Goal: Task Accomplishment & Management: Complete application form

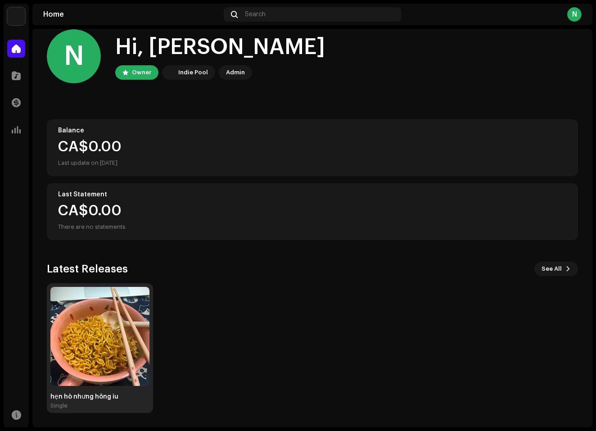
scroll to position [14, 0]
click at [104, 312] on img at bounding box center [99, 336] width 99 height 99
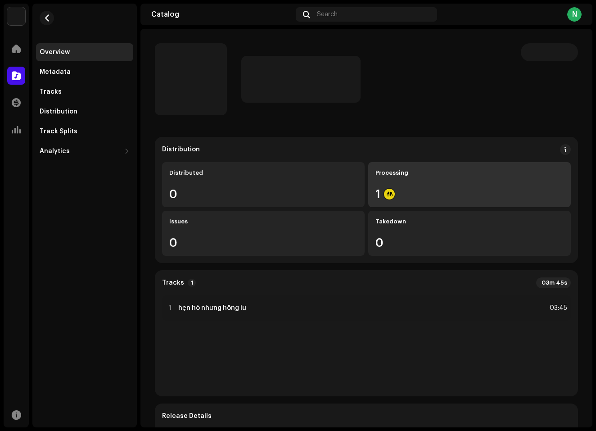
click at [437, 197] on div "1" at bounding box center [469, 194] width 188 height 12
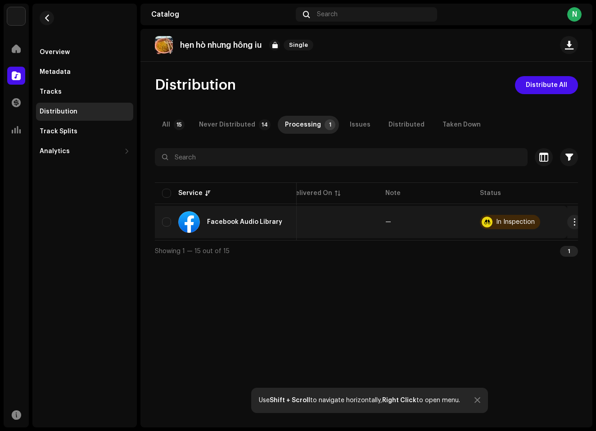
scroll to position [0, 107]
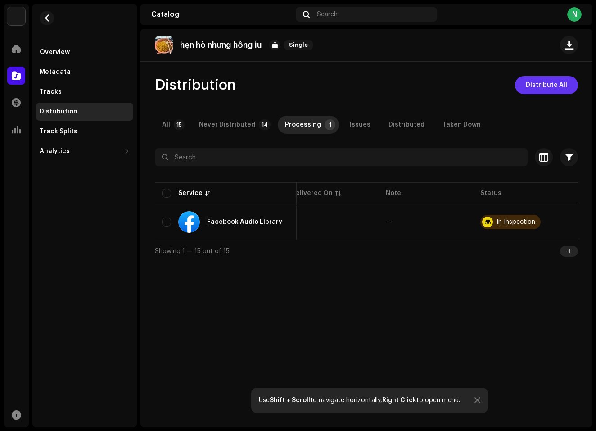
click at [555, 87] on span "Distribute All" at bounding box center [546, 85] width 41 height 18
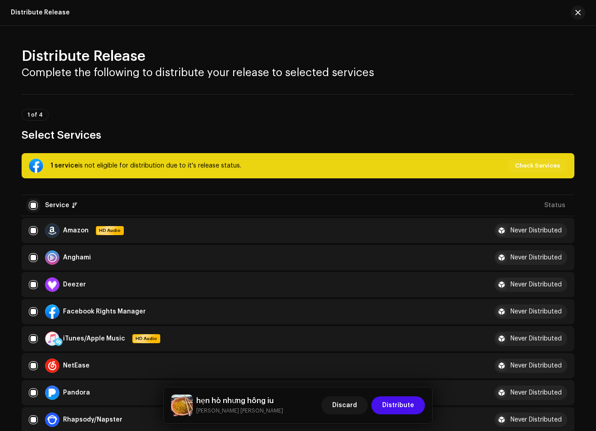
click at [32, 209] on input "checkbox" at bounding box center [33, 205] width 9 height 9
checkbox input "false"
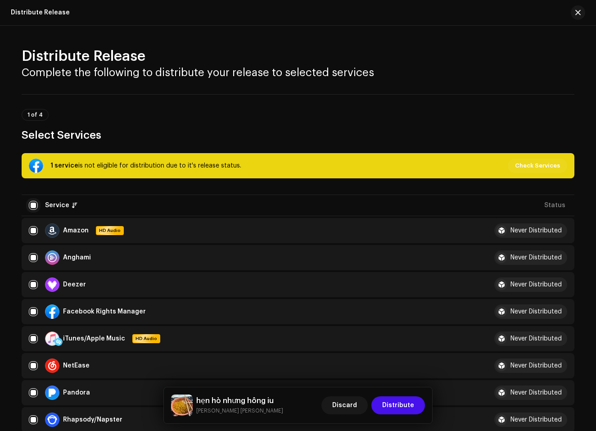
checkbox input "false"
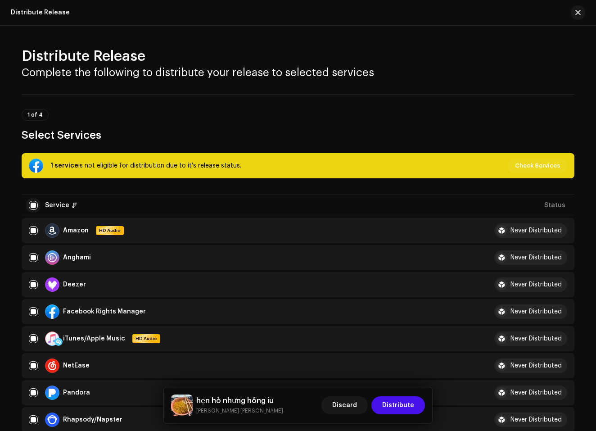
checkbox input "false"
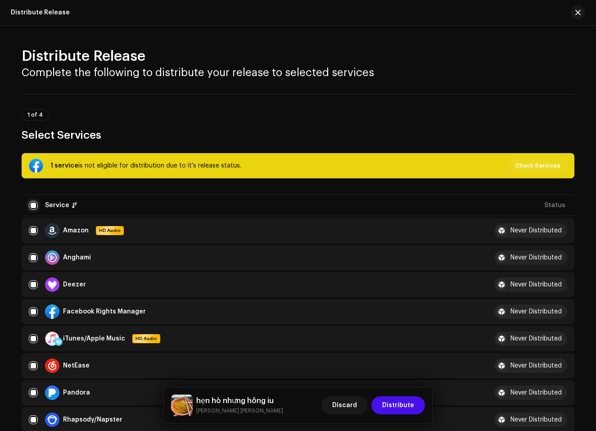
checkbox input "false"
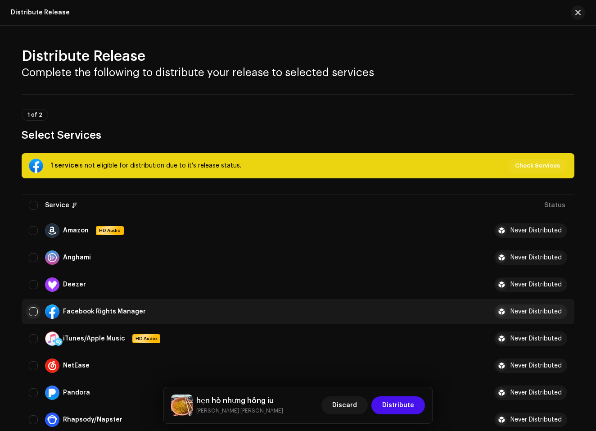
click at [30, 312] on input "Row Unselected" at bounding box center [33, 311] width 9 height 9
checkbox input "true"
click at [390, 401] on span "Distribute" at bounding box center [398, 405] width 32 height 18
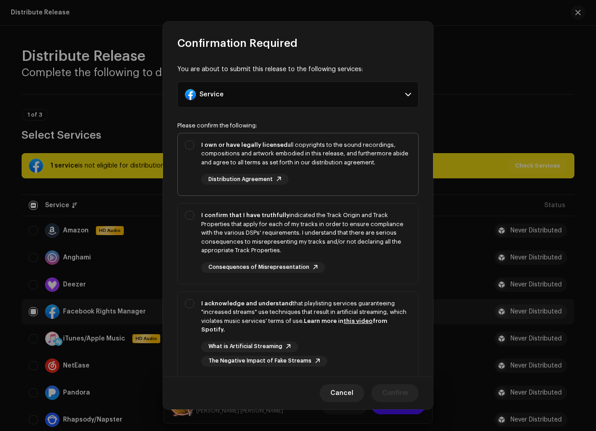
click at [190, 155] on div "I own or have legally licensed all copyrights to the sound recordings, composit…" at bounding box center [298, 162] width 240 height 59
checkbox input "true"
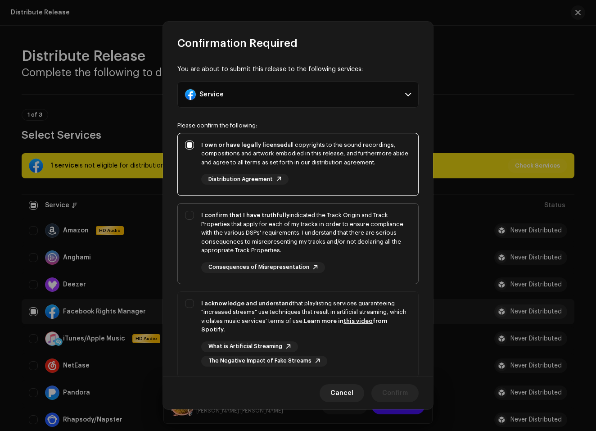
click at [195, 216] on div "I confirm that I have truthfully indicated the Track Origin and Track Propertie…" at bounding box center [298, 241] width 240 height 77
checkbox input "true"
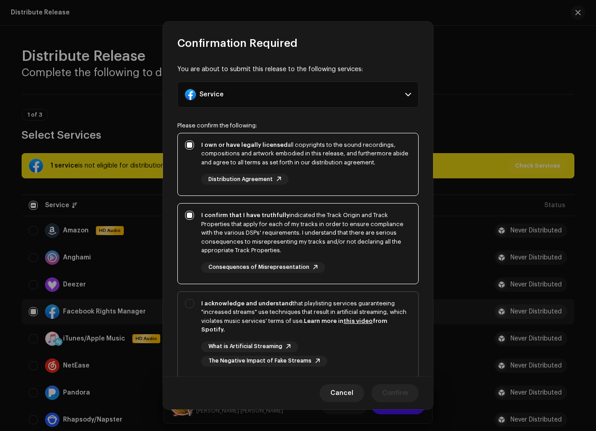
click at [190, 294] on div "I acknowledge and understand that playlisting services guaranteeing "increased …" at bounding box center [298, 333] width 240 height 82
checkbox input "true"
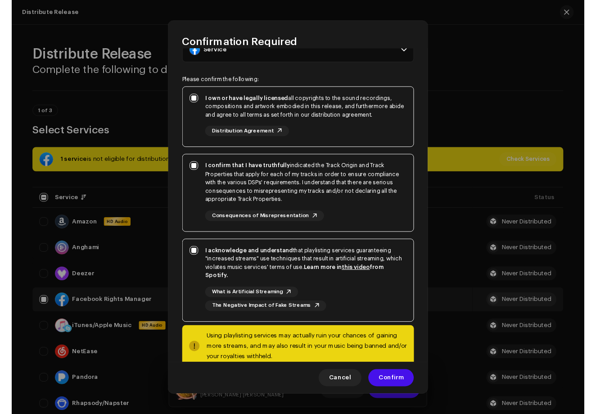
scroll to position [44, 0]
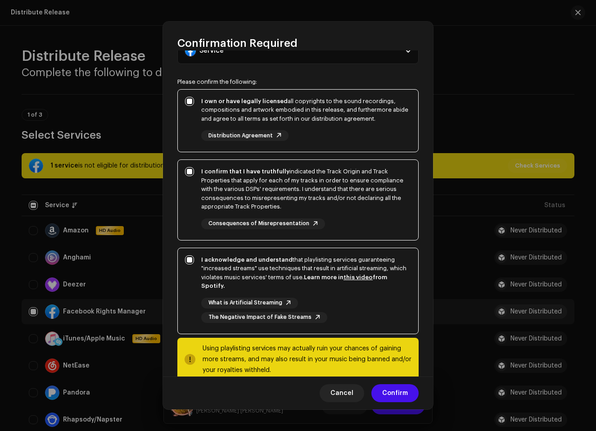
drag, startPoint x: 205, startPoint y: 343, endPoint x: 298, endPoint y: 374, distance: 98.1
click at [298, 374] on div "Using playlisting services may actually ruin your chances of gaining more strea…" at bounding box center [297, 359] width 241 height 43
drag, startPoint x: 204, startPoint y: 344, endPoint x: 317, endPoint y: 367, distance: 114.9
click at [317, 367] on div "Using playlisting services may actually ruin your chances of gaining more strea…" at bounding box center [307, 359] width 209 height 32
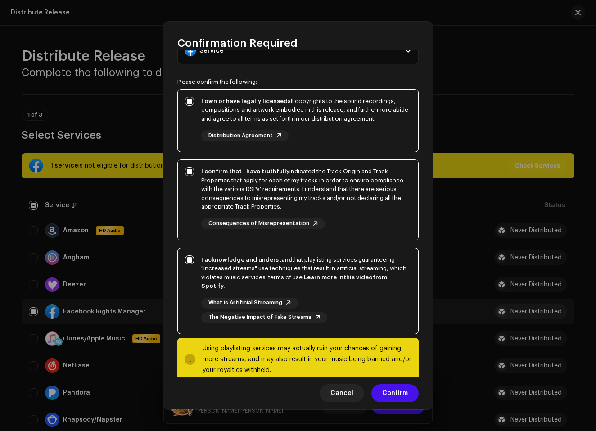
click at [316, 312] on div "The Negative Impact of Fake Streams" at bounding box center [264, 317] width 126 height 11
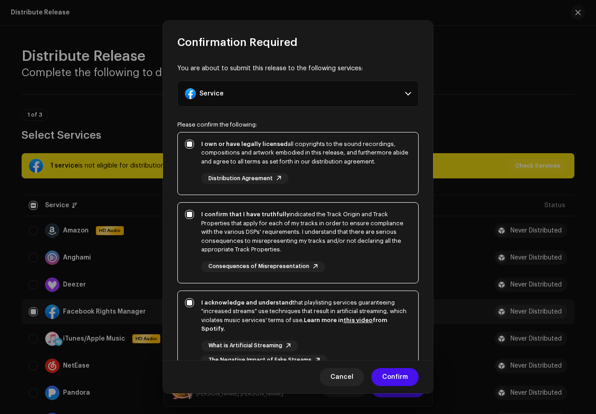
scroll to position [0, 0]
click at [230, 93] on p-accordion-header "Service" at bounding box center [297, 94] width 241 height 26
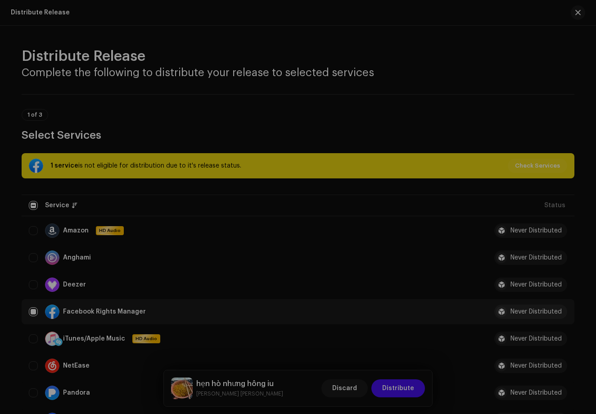
click at [160, 121] on div "Confirmation Required You are about to submit this release to the following ser…" at bounding box center [298, 207] width 596 height 414
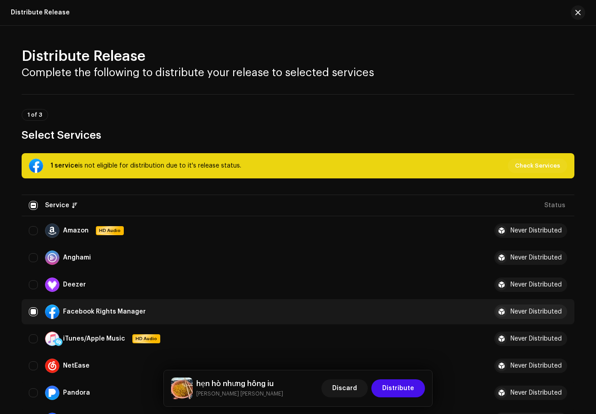
drag, startPoint x: 77, startPoint y: 167, endPoint x: 240, endPoint y: 164, distance: 162.5
click at [240, 164] on div "1 service is not eligible for distribution due to it's release status. Check Se…" at bounding box center [298, 165] width 538 height 14
drag, startPoint x: 49, startPoint y: 165, endPoint x: 217, endPoint y: 168, distance: 168.0
click at [217, 168] on div "1 service is not eligible for distribution due to it's release status." at bounding box center [145, 165] width 191 height 11
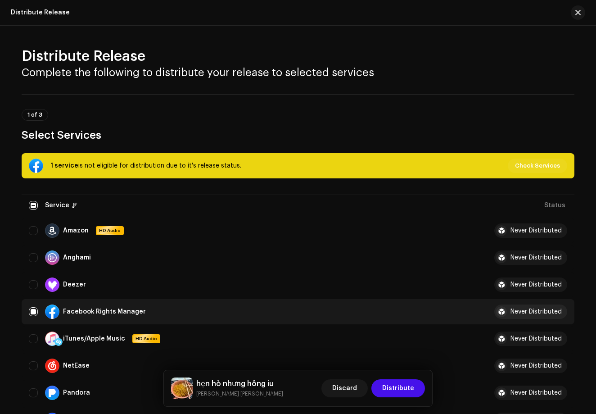
drag, startPoint x: 243, startPoint y: 168, endPoint x: 238, endPoint y: 164, distance: 6.8
click at [243, 168] on div "1 service is not eligible for distribution due to it's release status. Check Se…" at bounding box center [298, 165] width 538 height 14
drag, startPoint x: 237, startPoint y: 165, endPoint x: 180, endPoint y: 158, distance: 57.1
click at [180, 158] on div "1 service is not eligible for distribution due to it's release status. Check Se…" at bounding box center [298, 165] width 538 height 14
click at [136, 207] on table "Service Status Amazon HD Audio Never Distributed Anghami Never Distributed Deez…" at bounding box center [298, 394] width 553 height 403
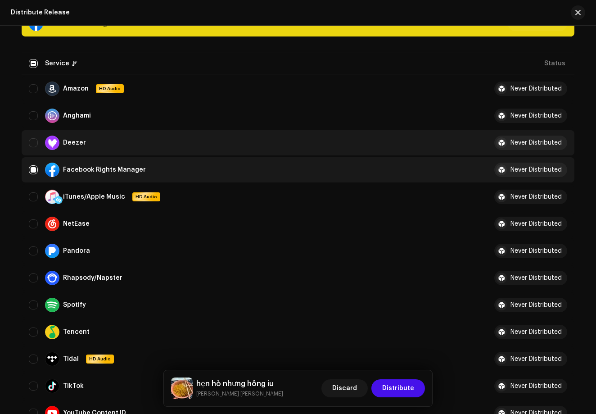
scroll to position [285, 0]
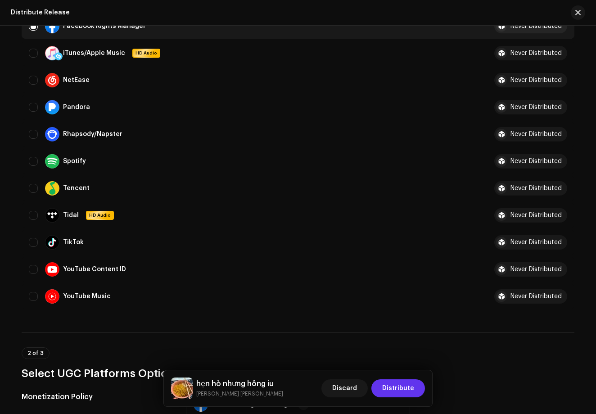
click at [405, 388] on span "Distribute" at bounding box center [398, 388] width 32 height 18
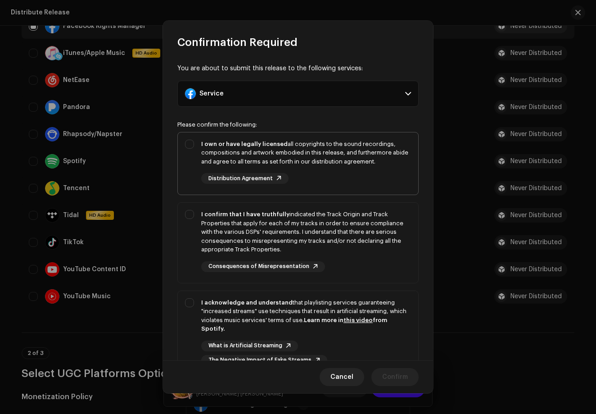
click at [190, 145] on div "I own or have legally licensed all copyrights to the sound recordings, composit…" at bounding box center [298, 161] width 240 height 59
checkbox input "true"
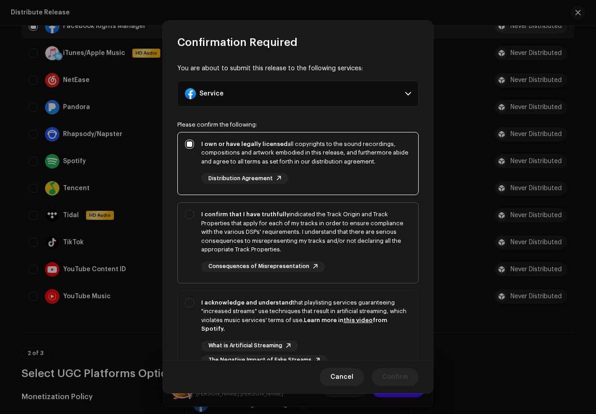
click at [190, 211] on div "I confirm that I have truthfully indicated the Track Origin and Track Propertie…" at bounding box center [298, 241] width 240 height 77
checkbox input "true"
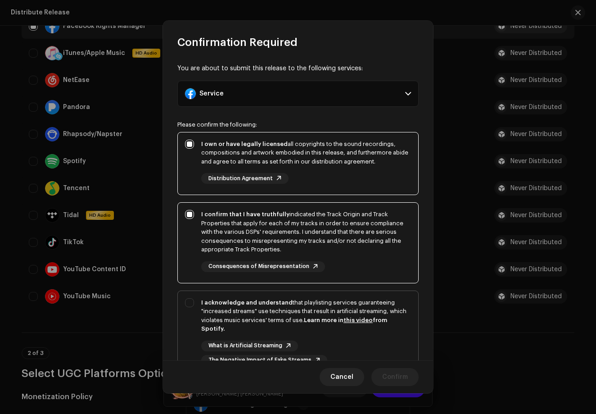
click at [185, 299] on div "I acknowledge and understand that playlisting services guaranteeing "increased …" at bounding box center [298, 332] width 240 height 82
checkbox input "true"
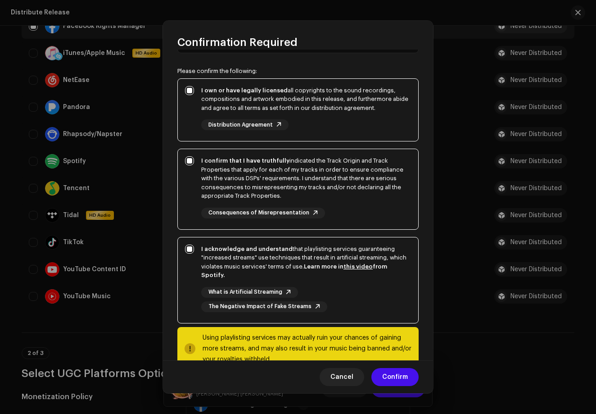
scroll to position [75, 0]
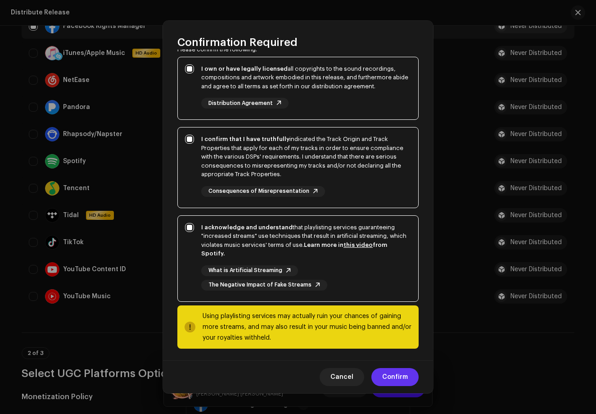
click at [403, 371] on span "Confirm" at bounding box center [395, 377] width 26 height 18
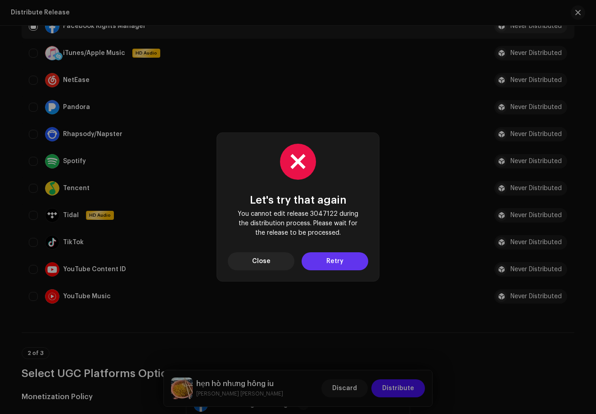
click at [351, 260] on button "Retry" at bounding box center [335, 261] width 67 height 18
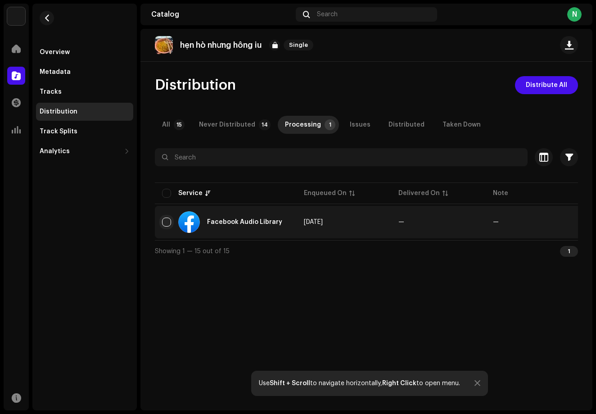
click at [166, 223] on input "checkbox" at bounding box center [166, 221] width 9 height 9
checkbox input "true"
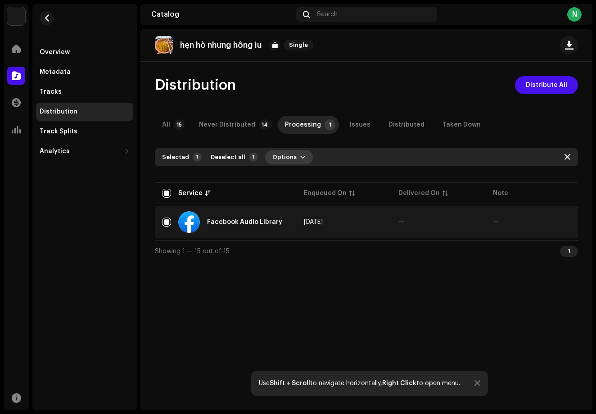
click at [281, 155] on span "Options" at bounding box center [284, 157] width 24 height 18
click at [281, 181] on span "Distribute" at bounding box center [284, 177] width 32 height 7
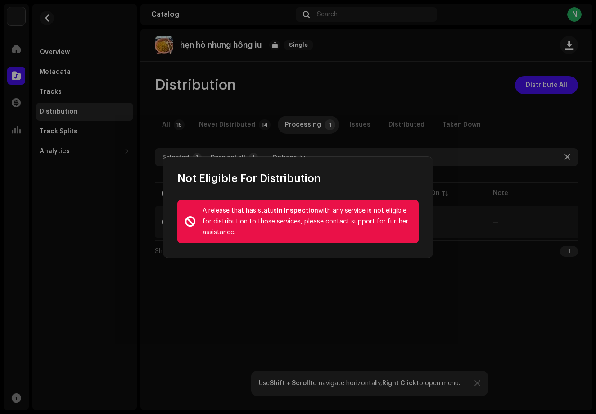
drag, startPoint x: 203, startPoint y: 209, endPoint x: 244, endPoint y: 235, distance: 48.6
click at [244, 235] on div "A release that has status In Inspection with any service is not eligible for di…" at bounding box center [307, 221] width 209 height 32
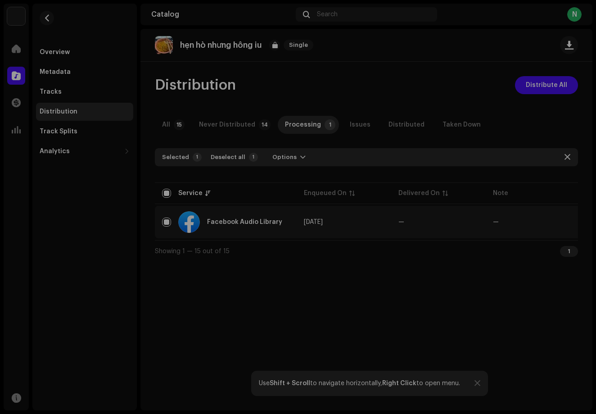
click at [235, 276] on div "Not Eligible For Distribution A release that has status In Inspection with any …" at bounding box center [298, 207] width 596 height 414
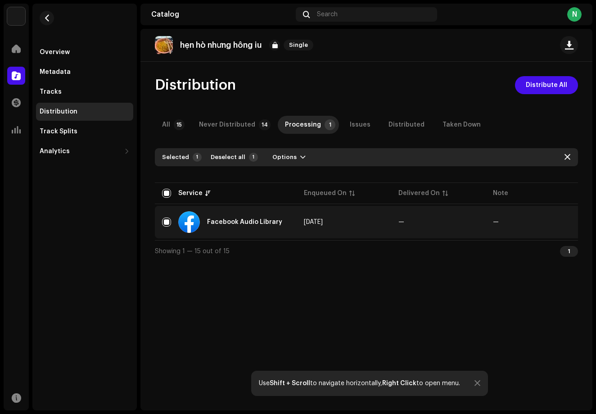
click at [235, 276] on div "hẹn [PERSON_NAME] hông iu Single Distribution Distribute All All 15 Never Distr…" at bounding box center [366, 219] width 452 height 381
click at [550, 91] on span "Distribute All" at bounding box center [546, 85] width 41 height 18
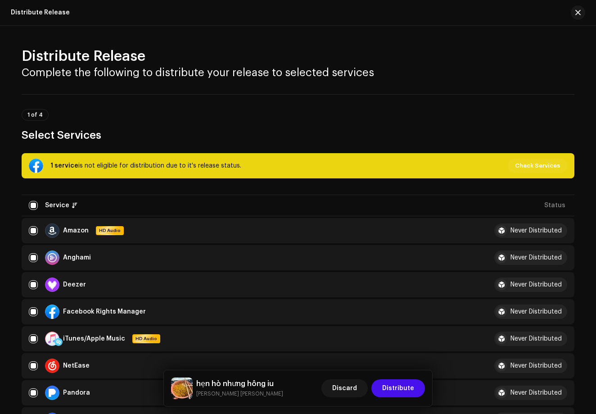
click at [36, 210] on table "Service Status Amazon HD Audio Never Distributed Anghami Never Distributed Deez…" at bounding box center [298, 394] width 553 height 403
click at [35, 209] on input "checkbox" at bounding box center [33, 205] width 9 height 9
checkbox input "false"
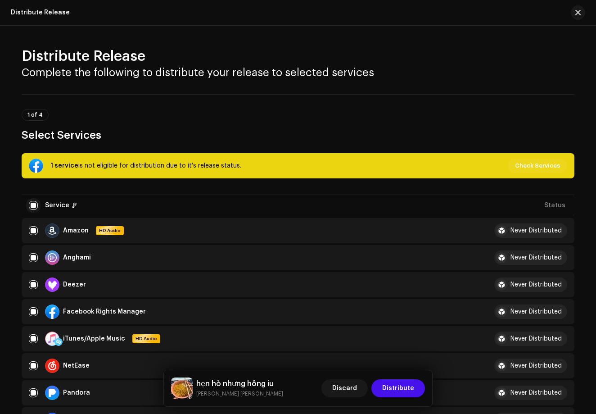
checkbox input "false"
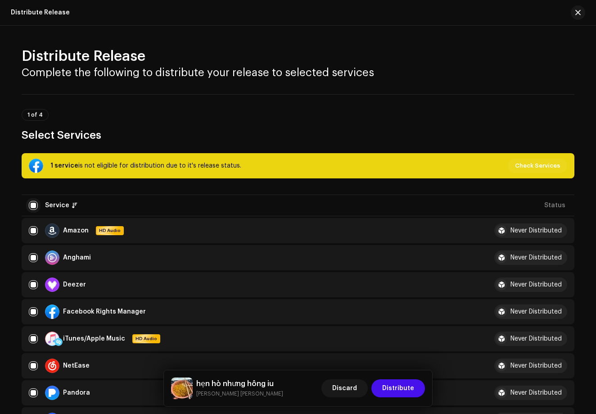
checkbox input "false"
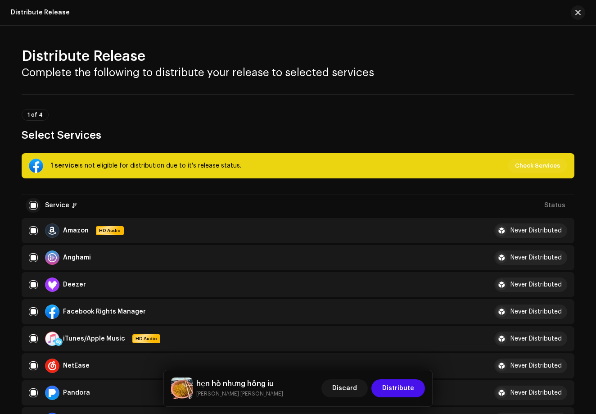
checkbox input "false"
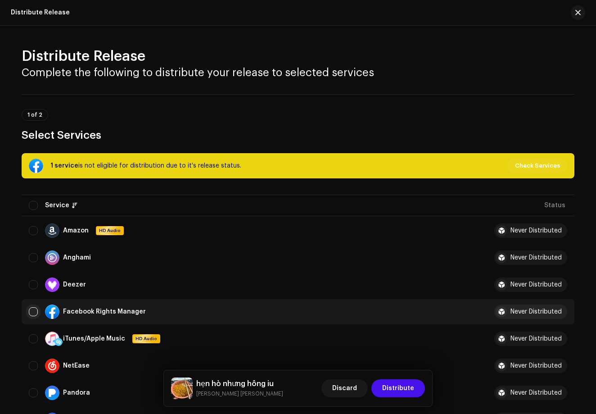
click at [35, 312] on input "Row Unselected" at bounding box center [33, 311] width 9 height 9
checkbox input "true"
click at [397, 387] on span "Distribute" at bounding box center [398, 388] width 32 height 18
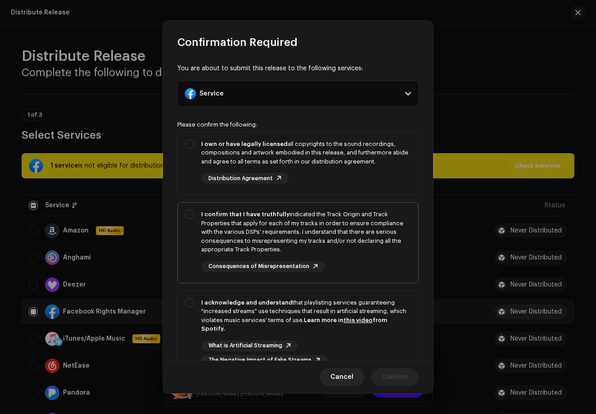
click at [205, 202] on p-togglebutton "I confirm that I have truthfully indicated the Track Origin and Track Propertie…" at bounding box center [297, 242] width 241 height 81
checkbox input "true"
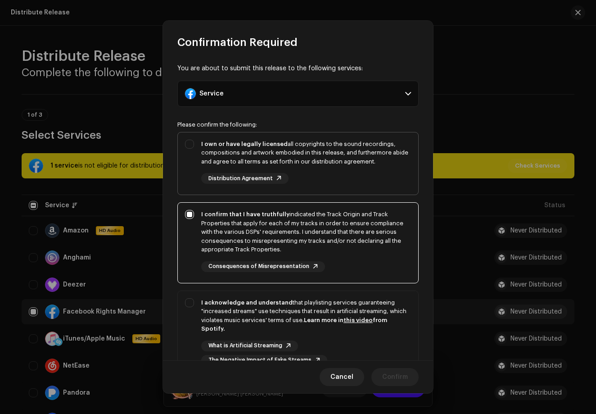
click at [194, 155] on div "I own or have legally licensed all copyrights to the sound recordings, composit…" at bounding box center [298, 161] width 240 height 59
checkbox input "true"
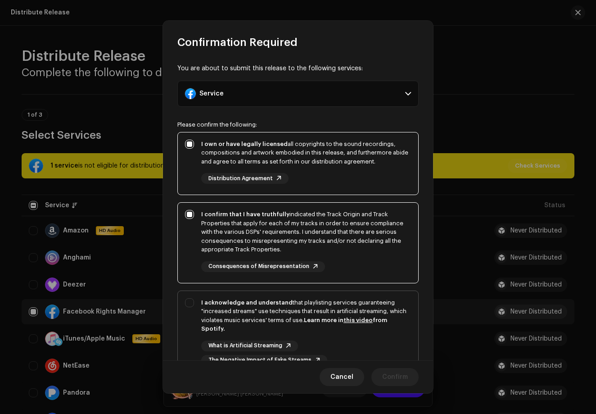
click at [207, 298] on div "I acknowledge and understand that playlisting services guaranteeing "increased …" at bounding box center [306, 315] width 210 height 35
checkbox input "true"
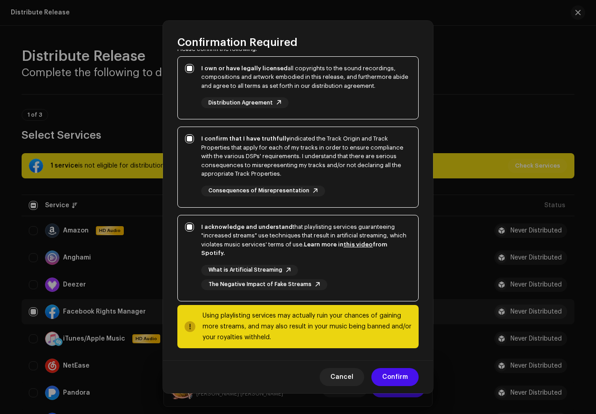
scroll to position [75, 0]
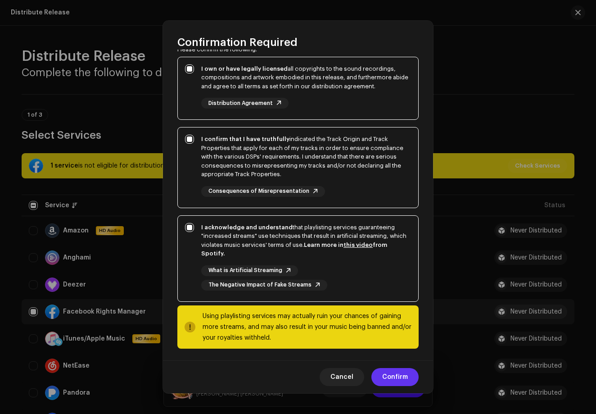
click at [396, 380] on span "Confirm" at bounding box center [395, 377] width 26 height 18
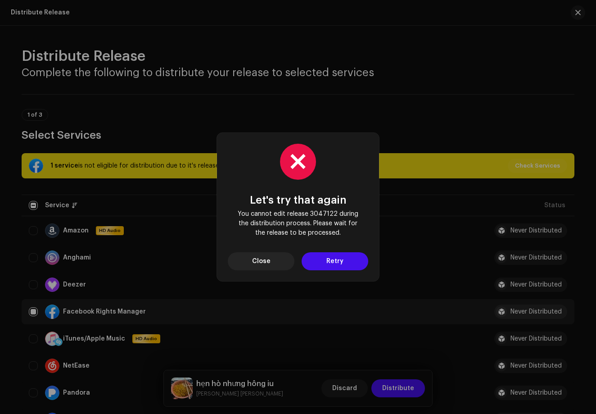
click at [244, 64] on div "Let's try that again You cannot edit release 3047122 during the distribution pr…" at bounding box center [298, 207] width 596 height 414
click at [253, 254] on span "Close" at bounding box center [261, 261] width 18 height 18
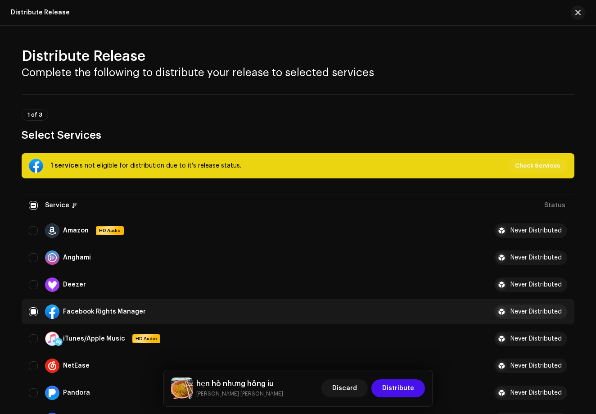
scroll to position [0, 0]
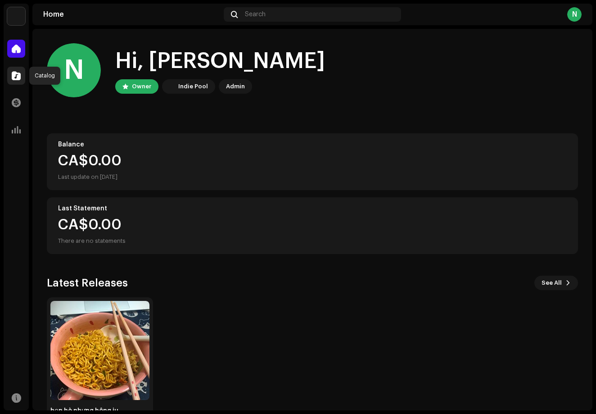
click at [11, 75] on div at bounding box center [16, 76] width 18 height 18
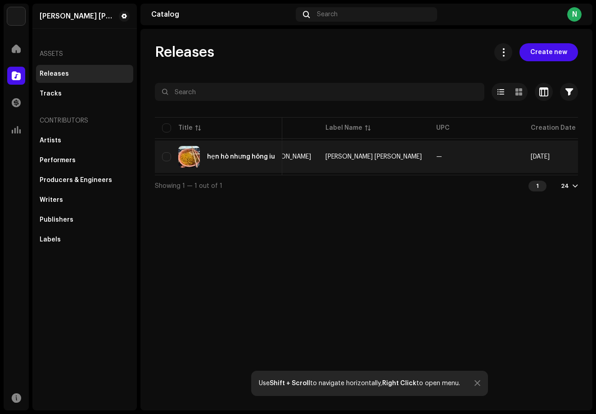
scroll to position [0, 246]
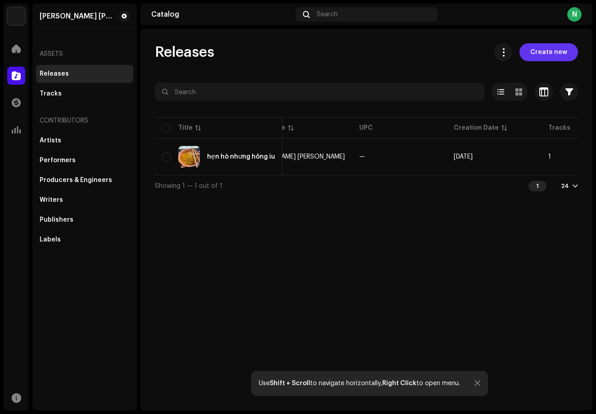
click at [568, 53] on button "Create new" at bounding box center [549, 52] width 59 height 18
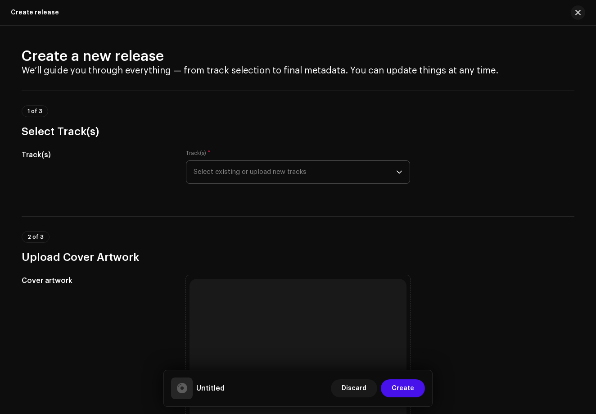
click at [267, 163] on span "Select existing or upload new tracks" at bounding box center [295, 172] width 203 height 23
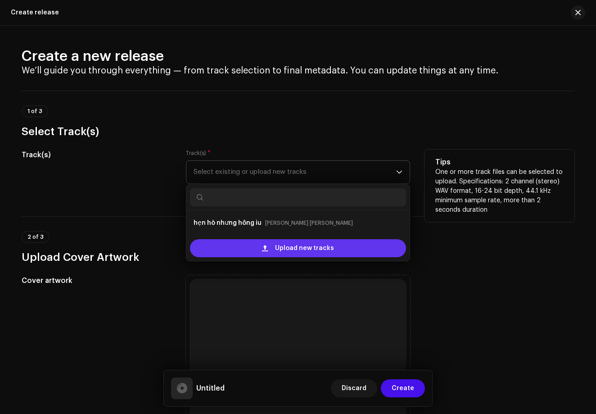
click at [293, 244] on span "Upload new tracks" at bounding box center [304, 248] width 59 height 18
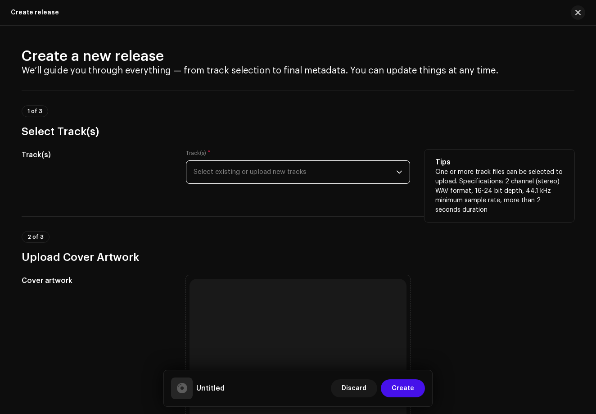
click at [314, 181] on span "Select existing or upload new tracks" at bounding box center [295, 172] width 203 height 23
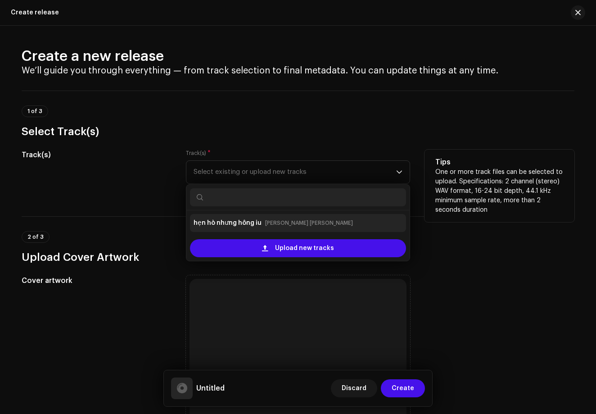
click at [307, 229] on div "hẹn [PERSON_NAME] hông iu [PERSON_NAME] [PERSON_NAME]" at bounding box center [298, 223] width 209 height 14
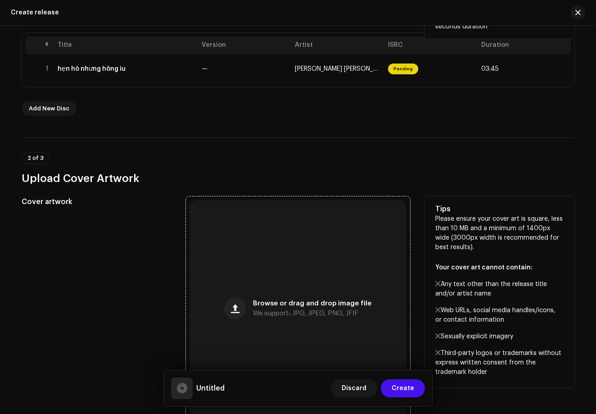
scroll to position [185, 0]
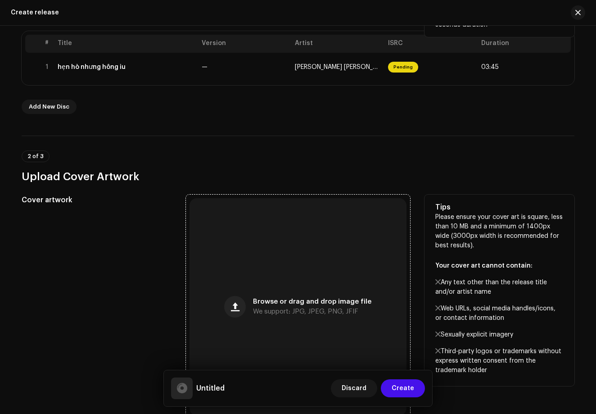
click at [298, 246] on div "Browse or drag and drop image file We support: JPG, JPEG, PNG, JFIF" at bounding box center [298, 306] width 217 height 217
click at [268, 246] on div "Browse or drag and drop image file We support: JPG, JPEG, PNG, JFIF" at bounding box center [298, 306] width 217 height 217
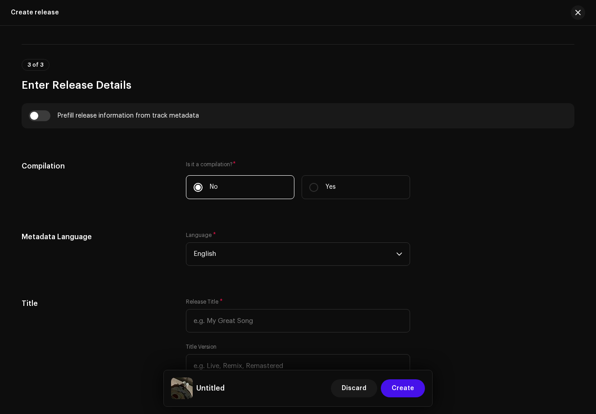
scroll to position [586, 0]
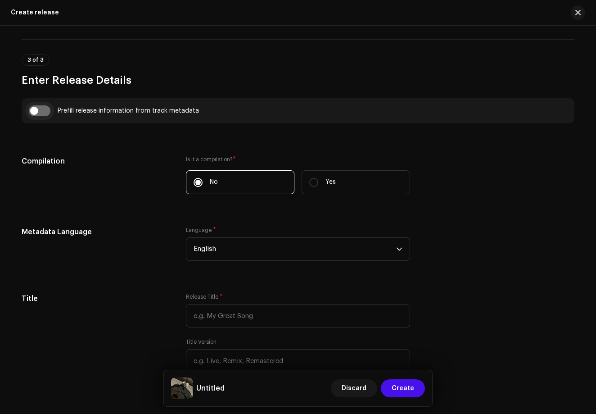
click at [36, 109] on input "checkbox" at bounding box center [40, 110] width 22 height 11
checkbox input "true"
type input "hẹn hò nhưng hông iu"
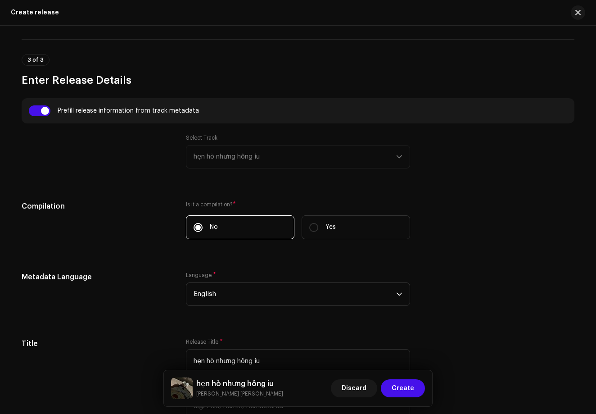
click at [214, 158] on div "Select Track hẹn [PERSON_NAME] hông iu" at bounding box center [298, 151] width 224 height 34
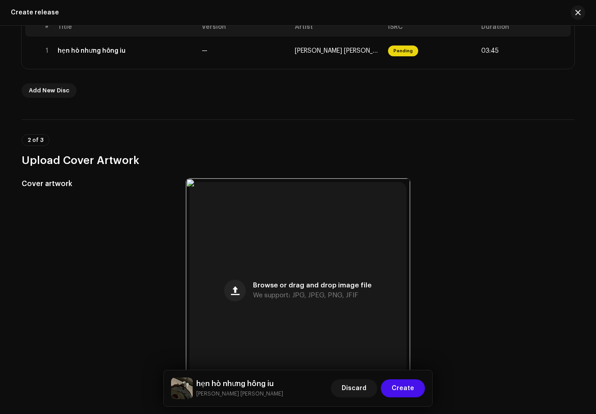
scroll to position [154, 0]
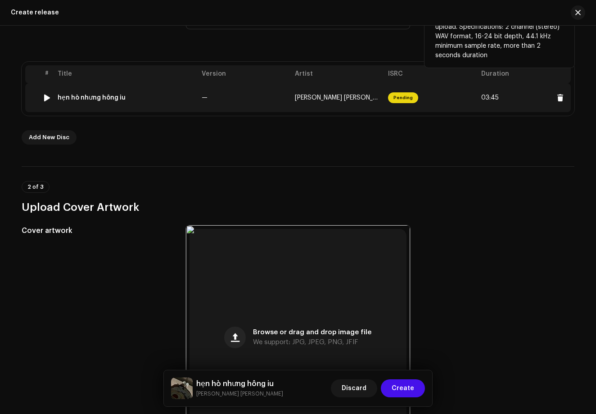
click at [401, 95] on span "Pending" at bounding box center [403, 97] width 30 height 11
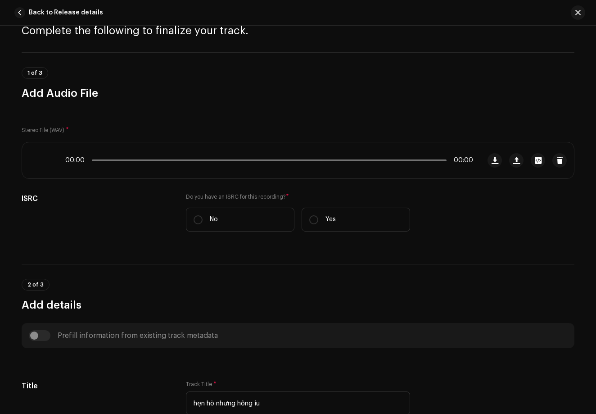
scroll to position [47, 0]
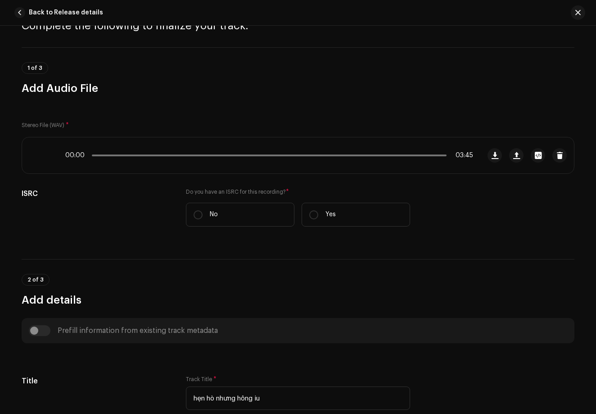
click at [331, 127] on div "Stereo File (WAV) * 00:00 03:45 ISRC Do you have an ISRC for this recording? * …" at bounding box center [298, 171] width 553 height 131
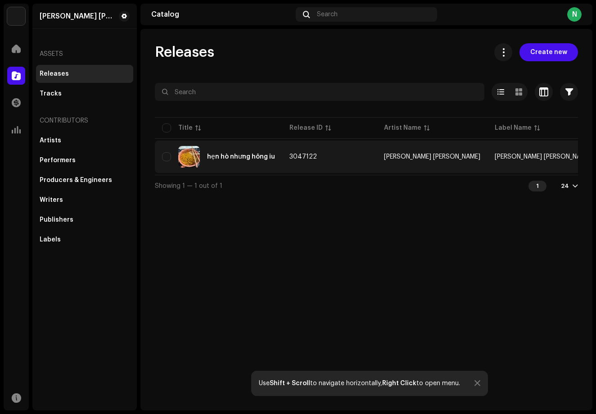
click at [530, 160] on td "[PERSON_NAME] [PERSON_NAME]" at bounding box center [543, 156] width 111 height 32
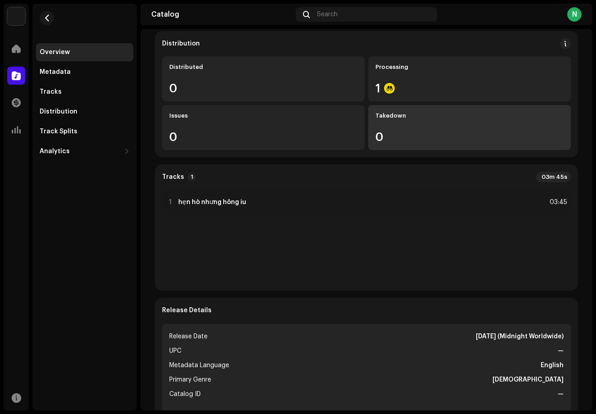
scroll to position [124, 0]
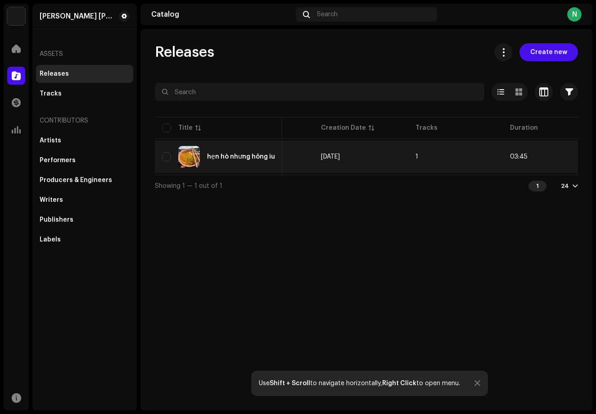
scroll to position [0, 378]
click at [511, 154] on span "03:45" at bounding box center [520, 157] width 18 height 6
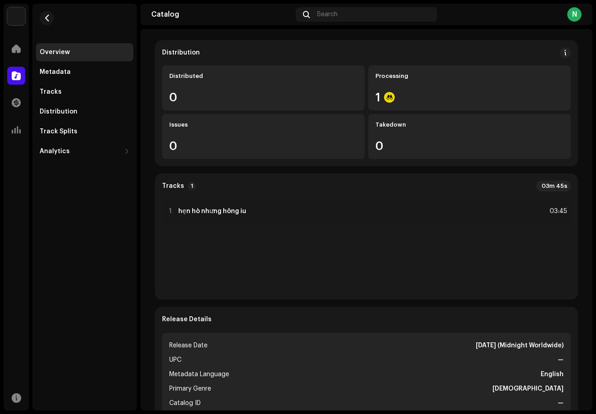
scroll to position [91, 0]
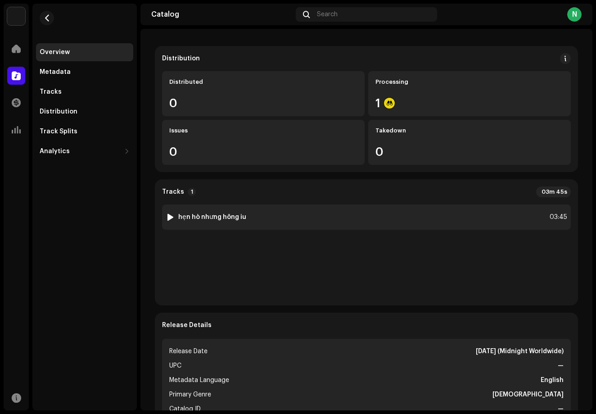
click at [171, 215] on div at bounding box center [170, 216] width 7 height 7
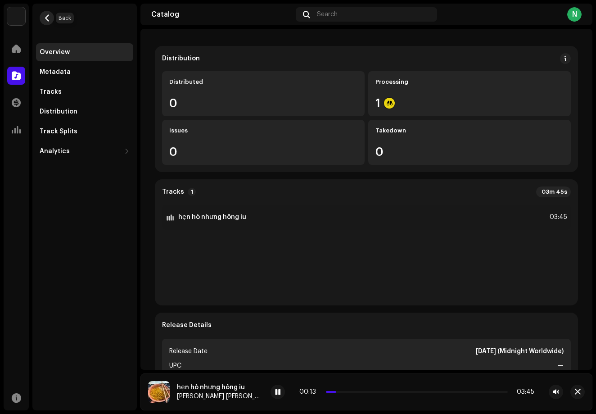
click at [49, 18] on span "button" at bounding box center [47, 17] width 7 height 7
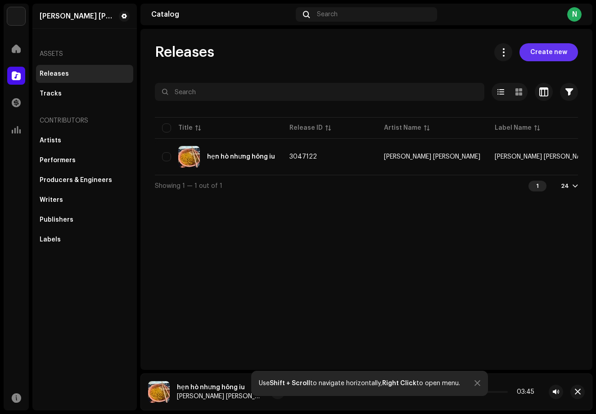
click at [560, 45] on span "Create new" at bounding box center [548, 52] width 37 height 18
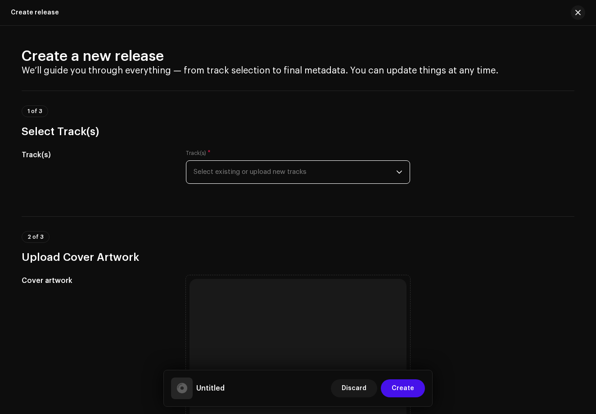
click at [289, 176] on span "Select existing or upload new tracks" at bounding box center [295, 172] width 203 height 23
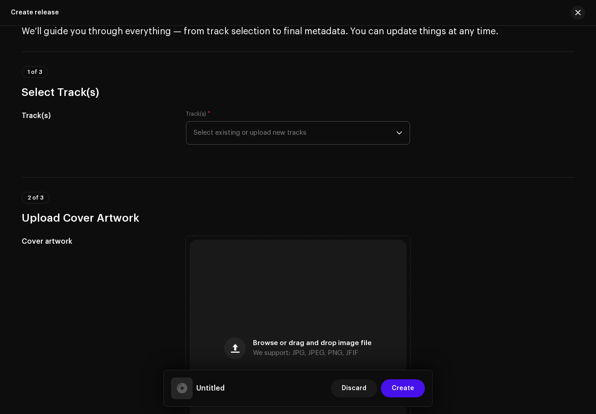
click at [277, 184] on div "2 of 3 Upload Cover Artwork" at bounding box center [298, 201] width 553 height 48
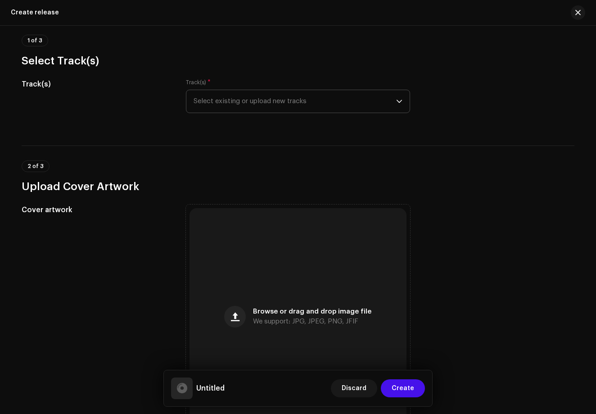
click at [268, 106] on span "Select existing or upload new tracks" at bounding box center [295, 101] width 203 height 23
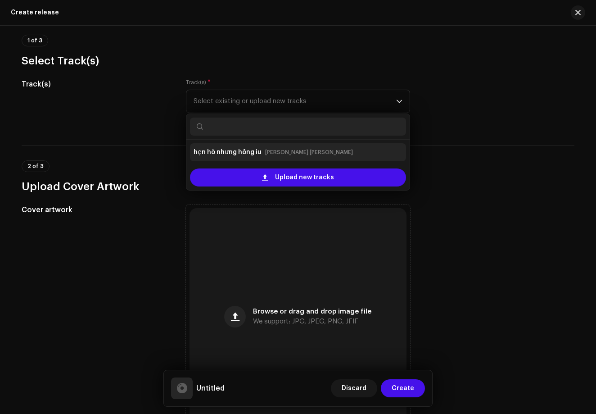
click at [267, 157] on div "hẹn [PERSON_NAME] hông iu [PERSON_NAME] [PERSON_NAME]" at bounding box center [298, 152] width 209 height 14
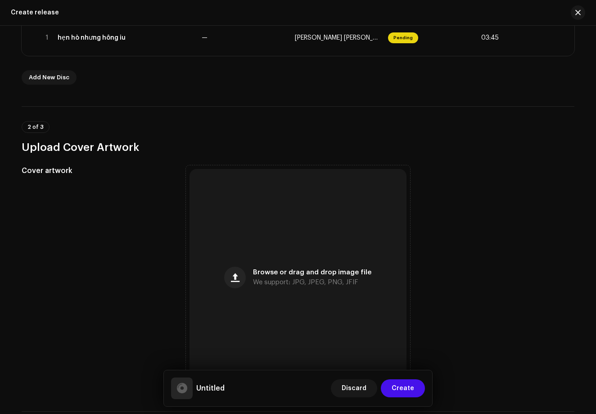
scroll to position [215, 0]
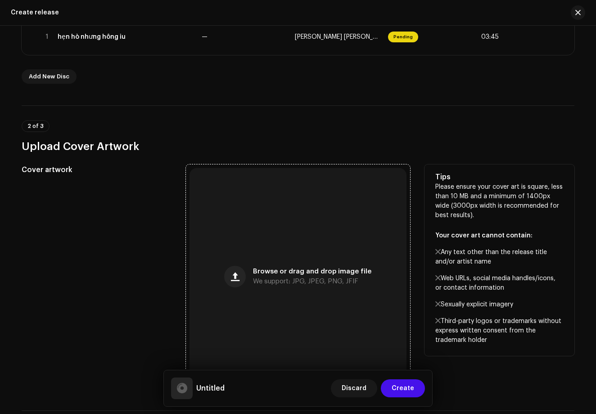
click at [273, 233] on div "Browse or drag and drop image file We support: JPG, JPEG, PNG, JFIF" at bounding box center [298, 276] width 217 height 217
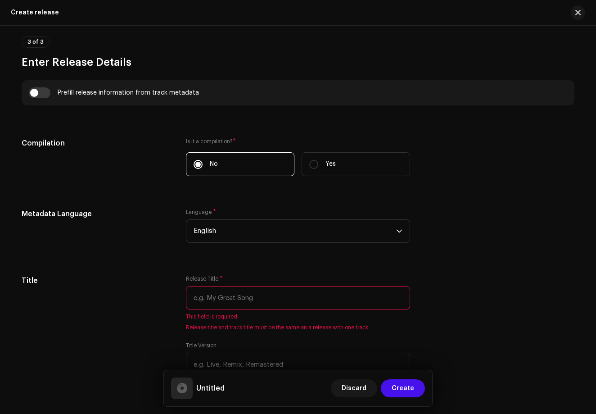
scroll to position [616, 0]
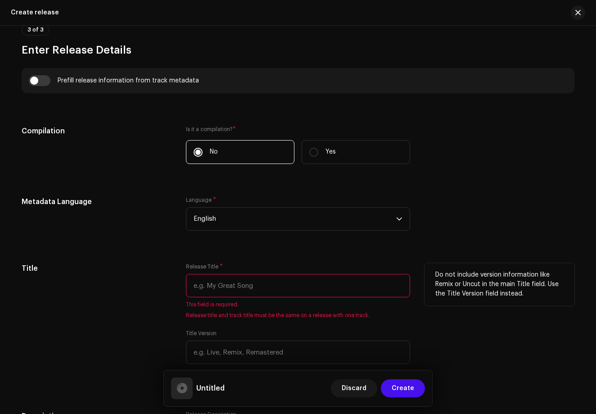
click at [273, 285] on input "text" at bounding box center [298, 285] width 224 height 23
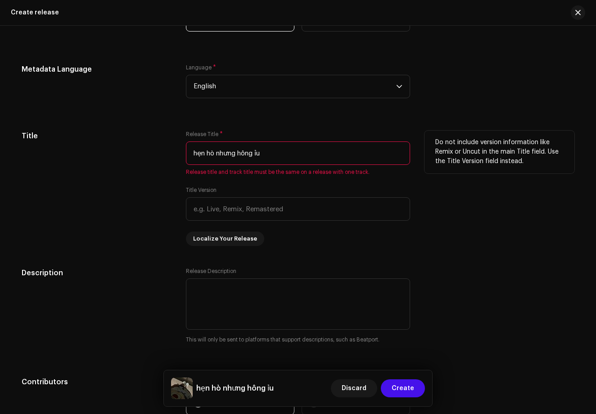
scroll to position [755, 0]
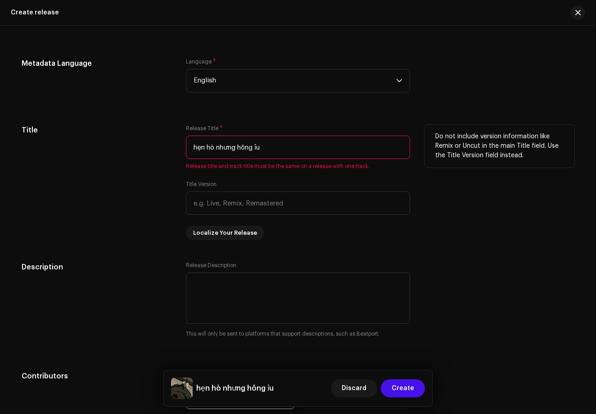
click at [280, 151] on input "hẹn hò nhưng hông ỉu" at bounding box center [298, 147] width 224 height 23
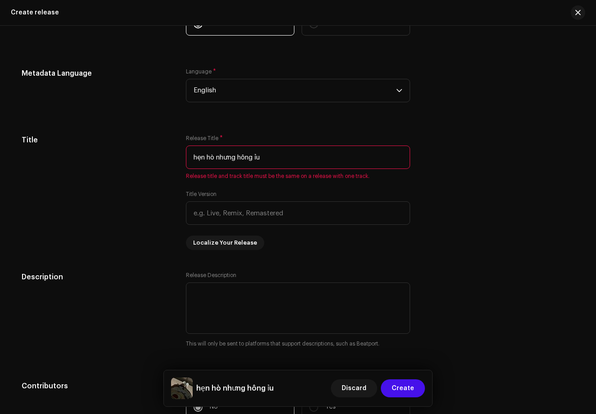
scroll to position [749, 0]
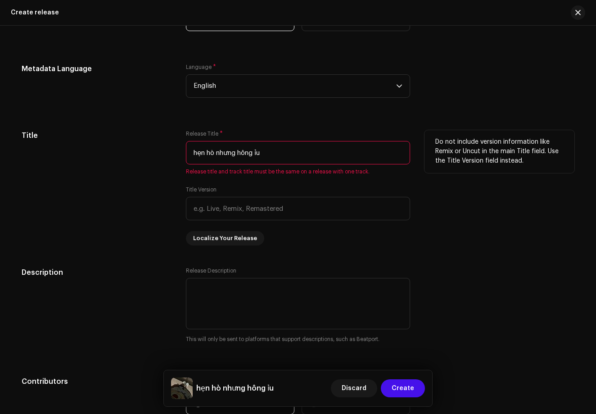
click at [280, 151] on input "hẹn hò nhưng hông ỉu" at bounding box center [298, 152] width 224 height 23
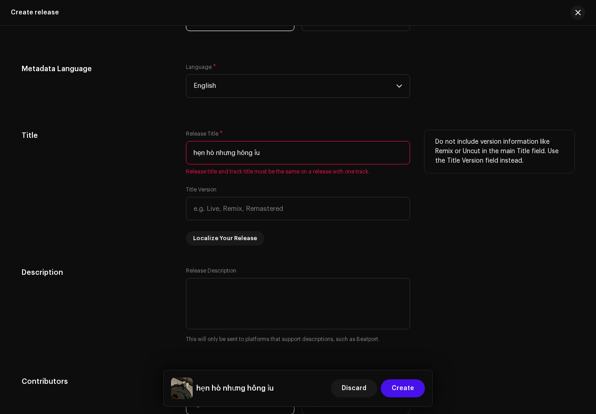
click at [280, 151] on input "hẹn hò nhưng hông ỉu" at bounding box center [298, 152] width 224 height 23
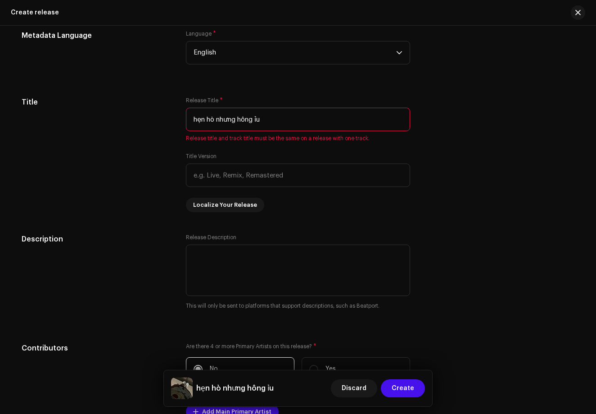
scroll to position [782, 0]
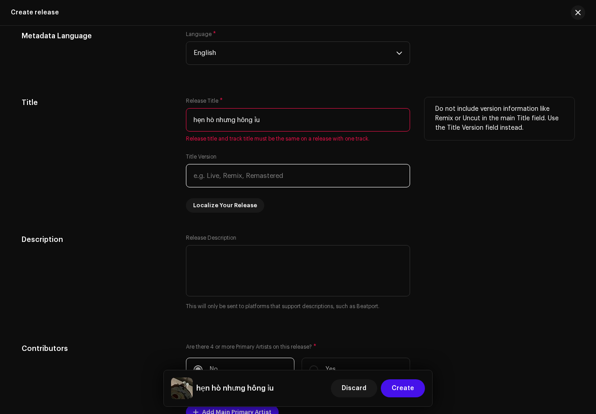
click at [247, 181] on input "text" at bounding box center [298, 175] width 224 height 23
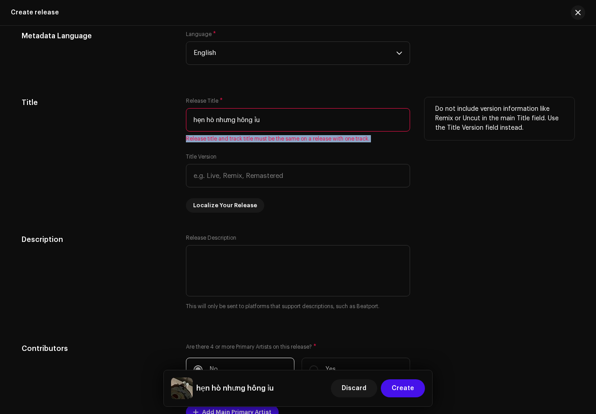
drag, startPoint x: 185, startPoint y: 140, endPoint x: 371, endPoint y: 143, distance: 186.4
click at [371, 143] on div "Release Title * hẹn [PERSON_NAME] hông ỉu Release title and track title must be…" at bounding box center [298, 154] width 224 height 115
click at [351, 136] on span "Release title and track title must be the same on a release with one track." at bounding box center [298, 138] width 224 height 7
click at [278, 126] on input "hẹn hò nhưng hông ỉu" at bounding box center [298, 119] width 224 height 23
drag, startPoint x: 183, startPoint y: 139, endPoint x: 338, endPoint y: 144, distance: 155.0
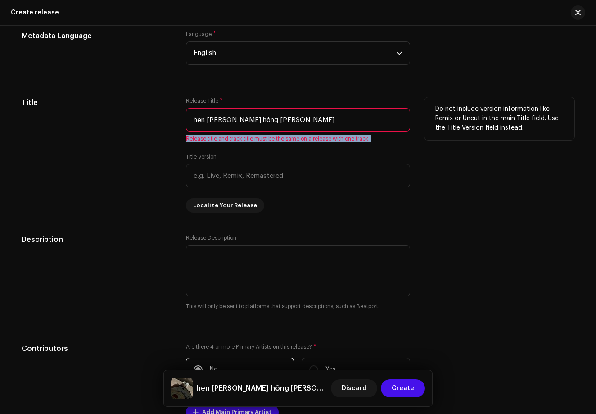
click at [338, 145] on div "Title Release Title * hẹn [PERSON_NAME] hông ỉuu Release title and track title …" at bounding box center [298, 154] width 553 height 115
click at [341, 163] on div "Title Version" at bounding box center [298, 170] width 224 height 34
click at [305, 122] on input "hẹn [PERSON_NAME] hông [PERSON_NAME]" at bounding box center [298, 119] width 224 height 23
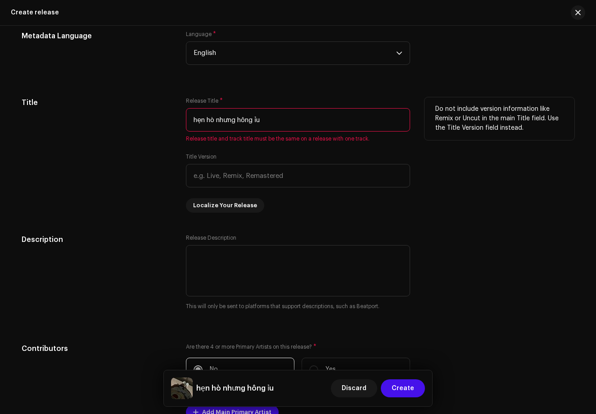
type input "hẹn hò nhưng hông ỉu"
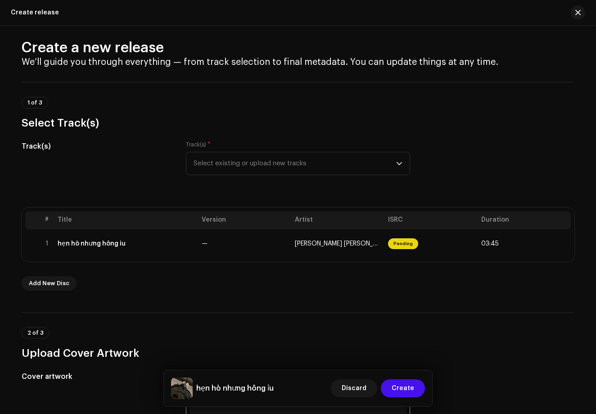
scroll to position [16, 0]
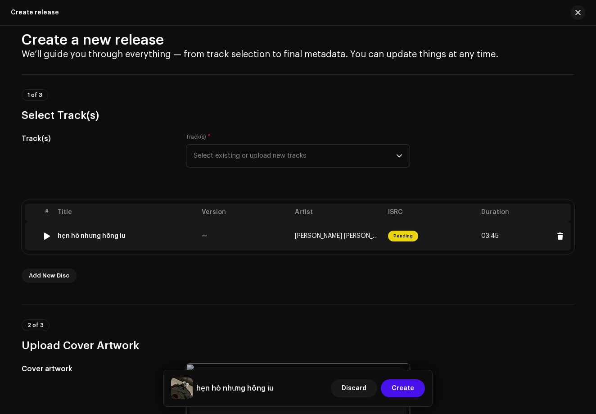
drag, startPoint x: 57, startPoint y: 234, endPoint x: 120, endPoint y: 235, distance: 63.5
click at [120, 235] on div "hẹn hò nhưng hông iu" at bounding box center [92, 235] width 68 height 7
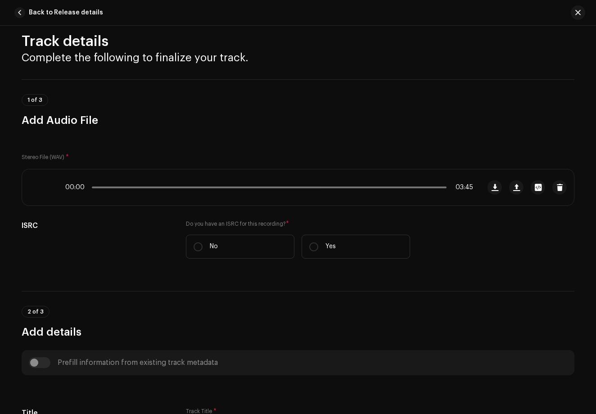
scroll to position [17, 0]
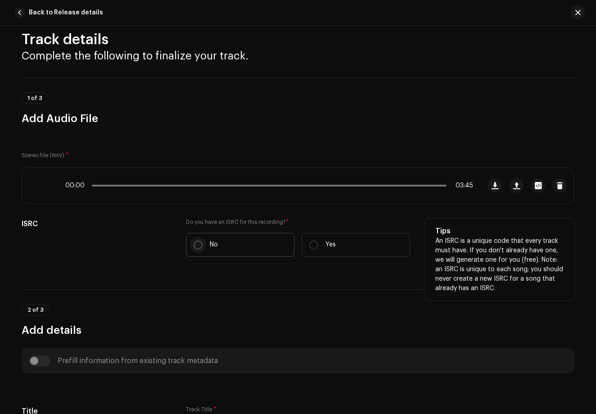
click at [195, 246] on input "No" at bounding box center [198, 244] width 9 height 9
radio input "true"
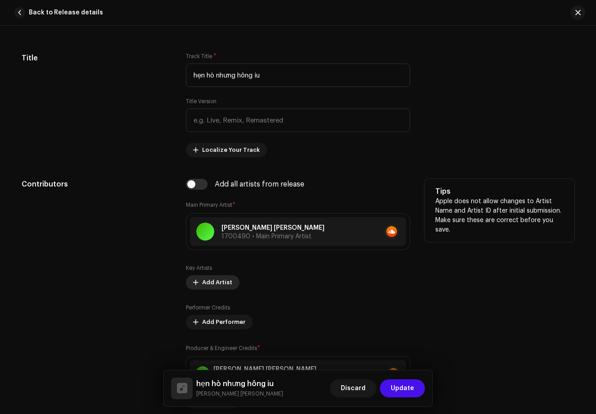
scroll to position [386, 0]
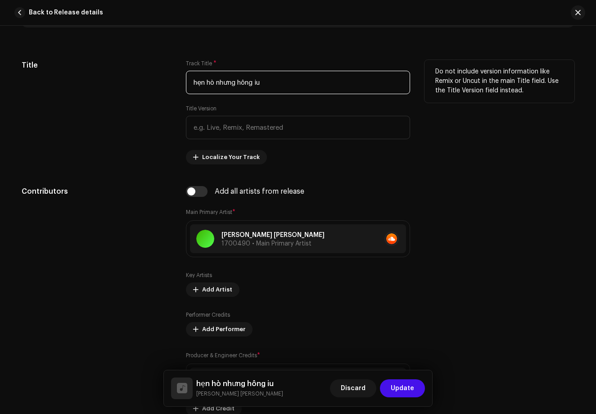
click at [266, 87] on input "hẹn hò nhưng hông iu" at bounding box center [298, 82] width 224 height 23
click at [191, 82] on input "hẹn hò nhưng hông iu" at bounding box center [298, 82] width 224 height 23
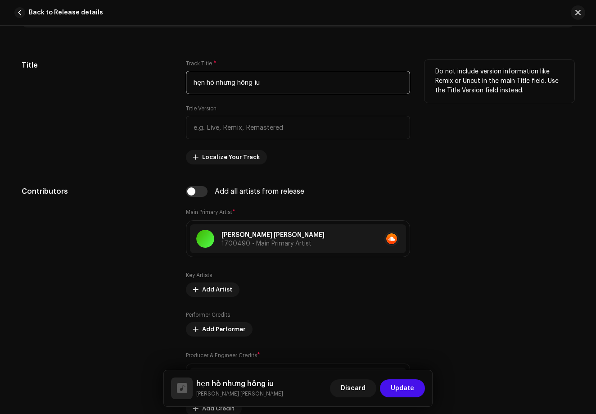
click at [191, 82] on input "hẹn hò nhưng hông iu" at bounding box center [298, 82] width 224 height 23
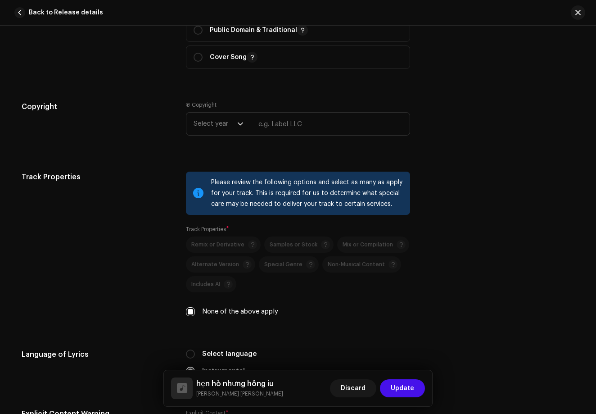
scroll to position [1024, 0]
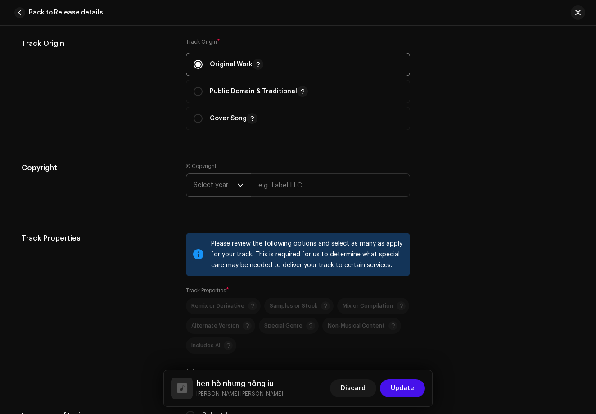
click at [224, 179] on span "Select year" at bounding box center [216, 185] width 44 height 23
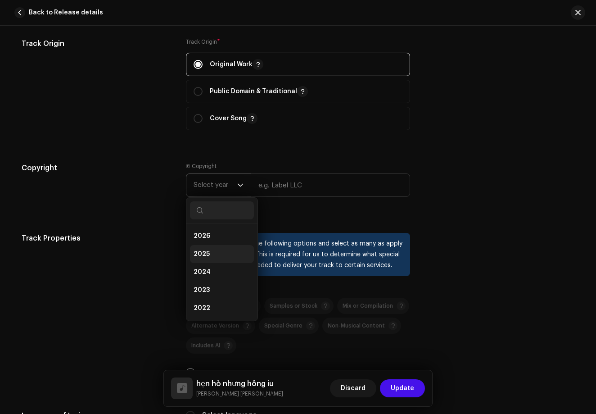
click at [206, 257] on span "2025" at bounding box center [202, 253] width 16 height 9
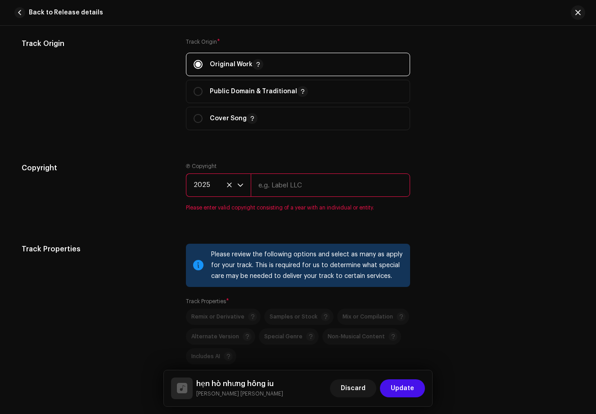
click at [258, 188] on input "text" at bounding box center [330, 184] width 159 height 23
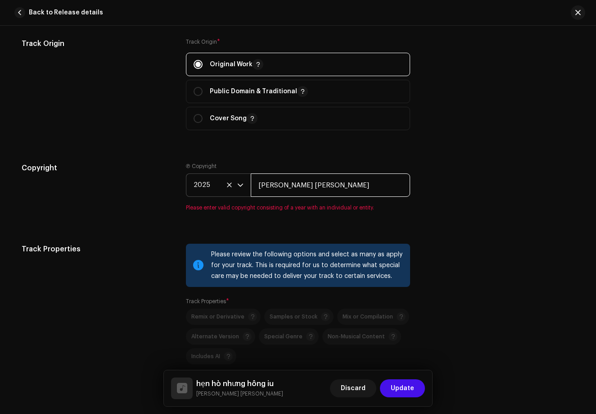
type input "[PERSON_NAME] [PERSON_NAME]"
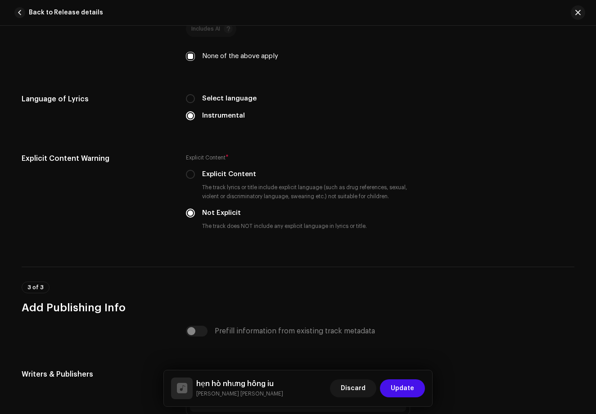
scroll to position [1339, 0]
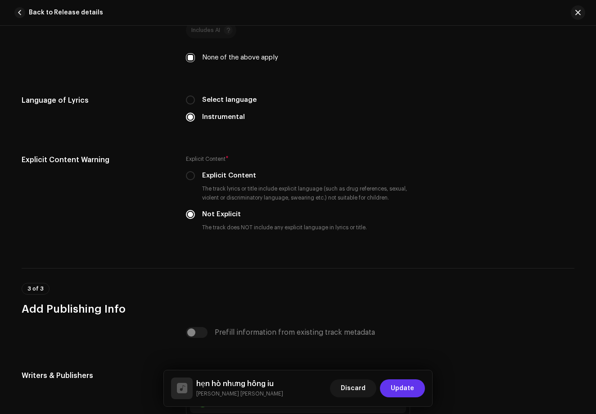
click at [394, 390] on span "Update" at bounding box center [402, 388] width 23 height 18
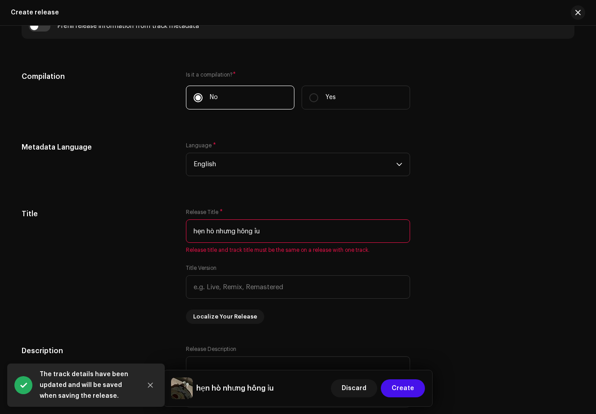
scroll to position [672, 0]
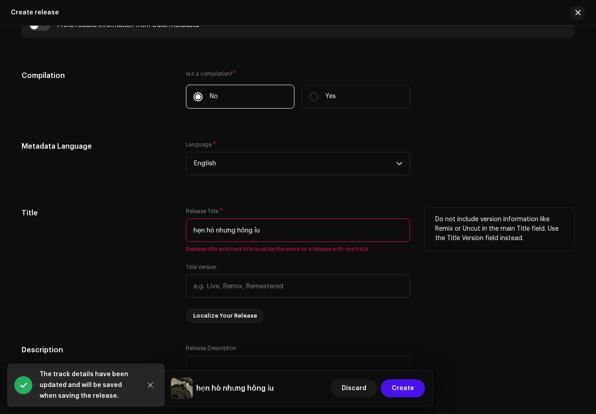
click at [286, 226] on input "hẹn hò nhưng hông ỉu" at bounding box center [298, 229] width 224 height 23
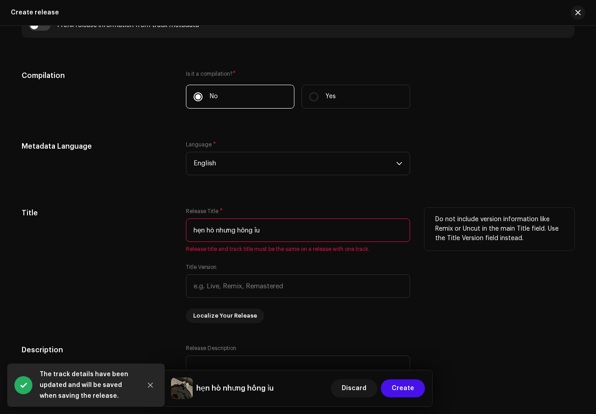
click at [286, 226] on input "hẹn hò nhưng hông ỉu" at bounding box center [298, 229] width 224 height 23
paste input "i"
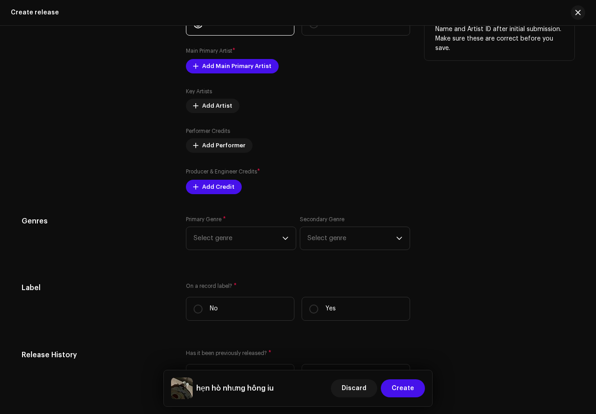
scroll to position [1143, 0]
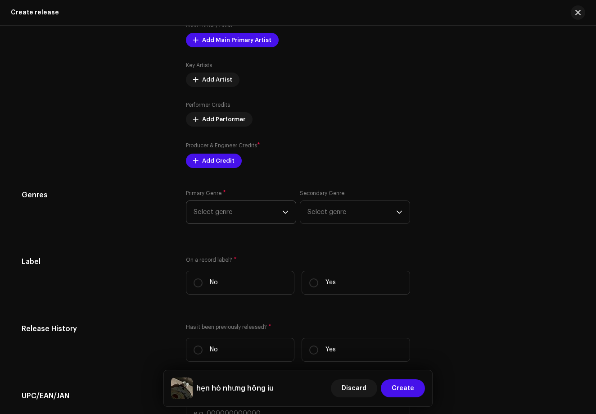
type input "hẹn hò nhưng hông iu"
click at [239, 213] on span "Select genre" at bounding box center [238, 212] width 89 height 23
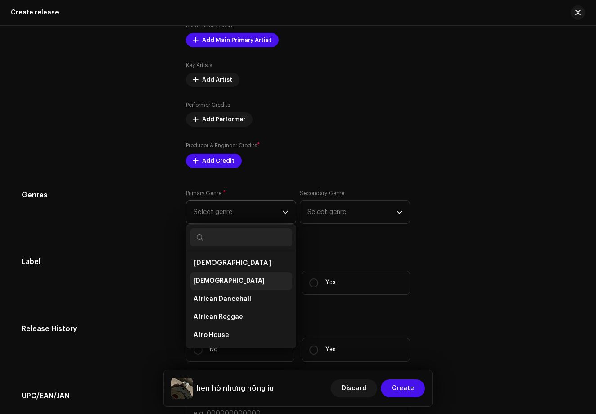
click at [232, 283] on li "[DEMOGRAPHIC_DATA]" at bounding box center [241, 281] width 102 height 18
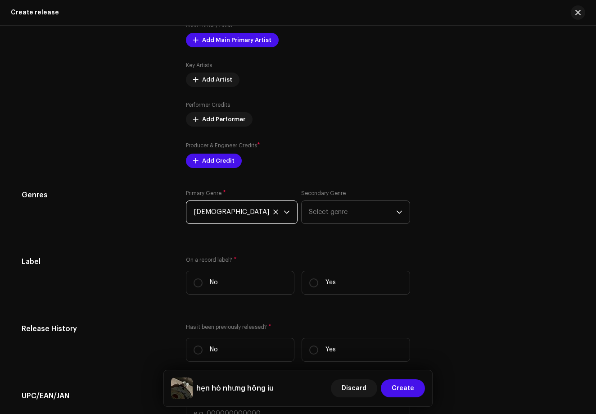
click at [337, 216] on span "Select genre" at bounding box center [352, 212] width 87 height 23
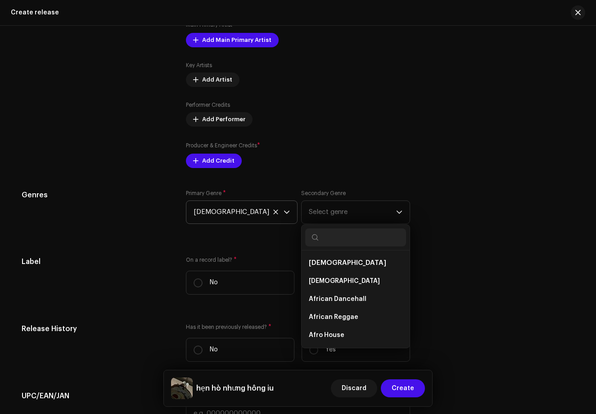
click at [278, 253] on div "Prefill release information from track metadata Compilation Is it a compilation…" at bounding box center [298, 77] width 553 height 1072
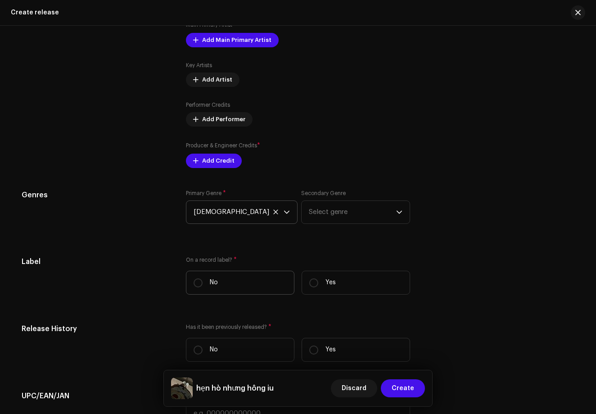
click at [191, 276] on label "No" at bounding box center [240, 283] width 109 height 24
click at [194, 278] on input "No" at bounding box center [198, 282] width 9 height 9
radio input "true"
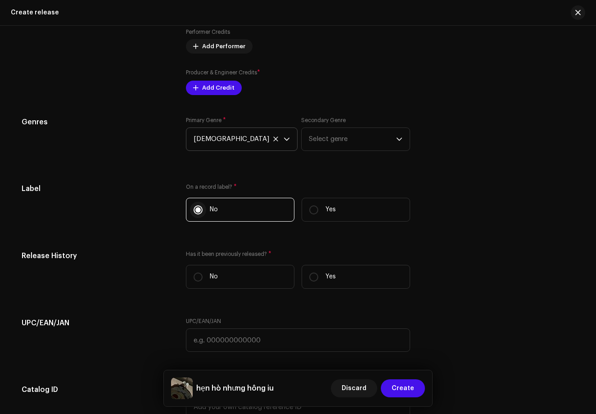
scroll to position [1224, 0]
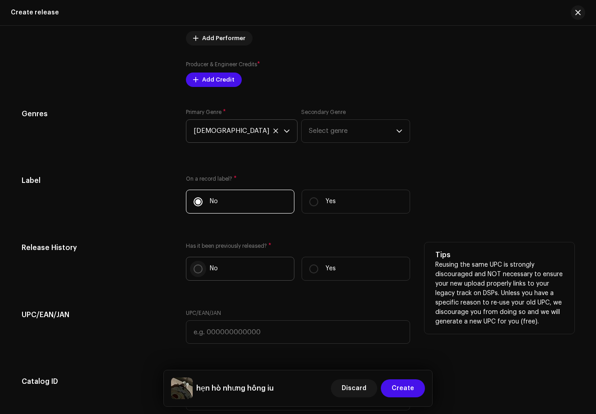
click at [197, 269] on input "No" at bounding box center [198, 268] width 9 height 9
radio input "true"
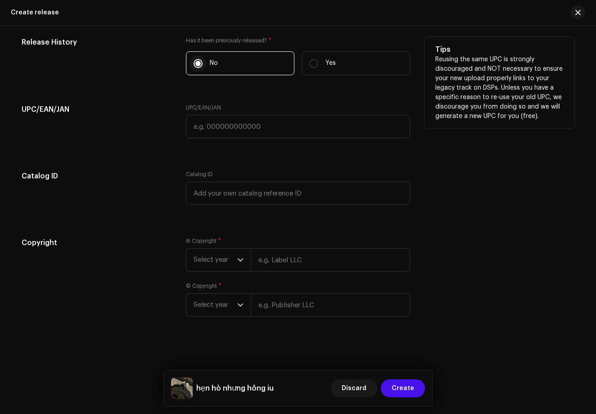
scroll to position [1429, 0]
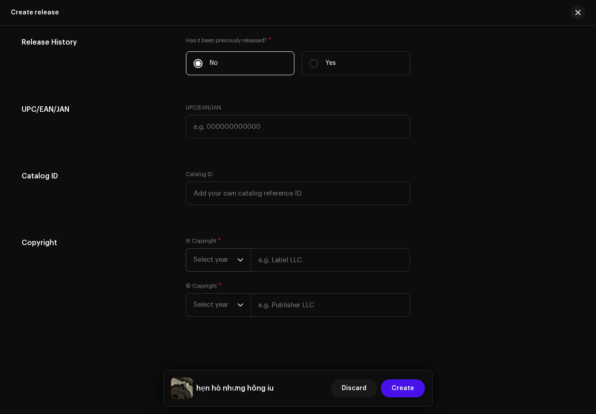
click at [221, 267] on span "Select year" at bounding box center [216, 260] width 44 height 23
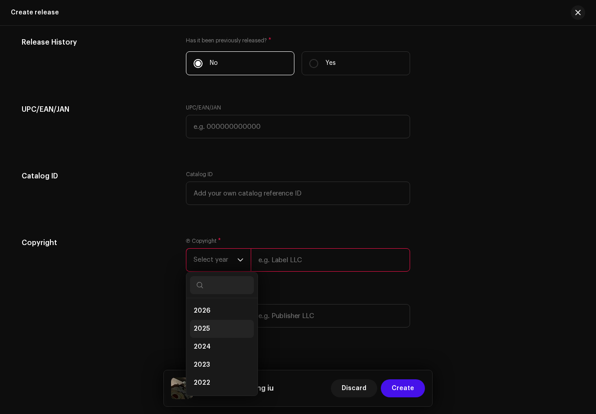
click at [215, 336] on li "2025" at bounding box center [222, 329] width 64 height 18
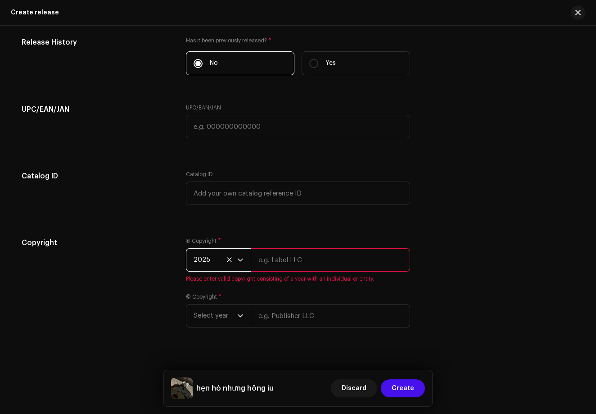
click at [267, 265] on input "text" at bounding box center [330, 259] width 159 height 23
type input "[PERSON_NAME] [PERSON_NAME]"
click at [206, 324] on div "Ⓟ Copyright * 2025 [PERSON_NAME] [PERSON_NAME] Please enter valid copyright con…" at bounding box center [298, 287] width 224 height 101
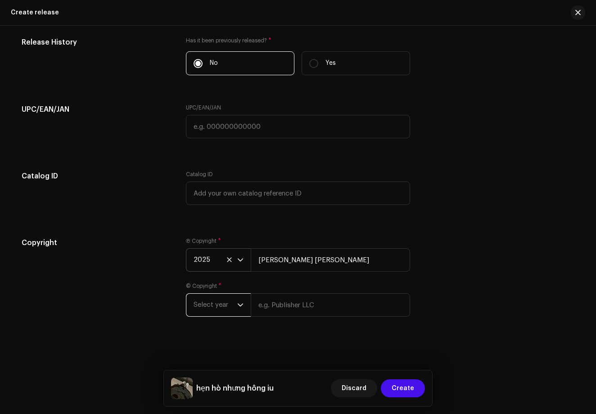
click at [217, 303] on span "Select year" at bounding box center [216, 305] width 44 height 23
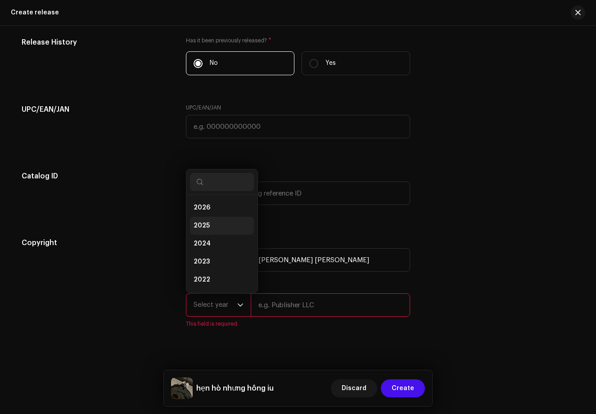
click at [218, 221] on li "2025" at bounding box center [222, 226] width 64 height 18
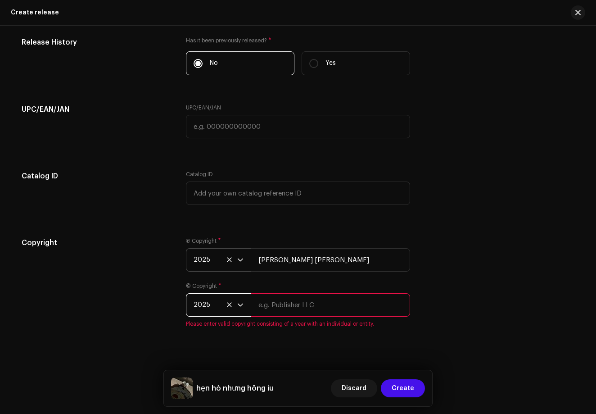
click at [267, 307] on input "text" at bounding box center [330, 304] width 159 height 23
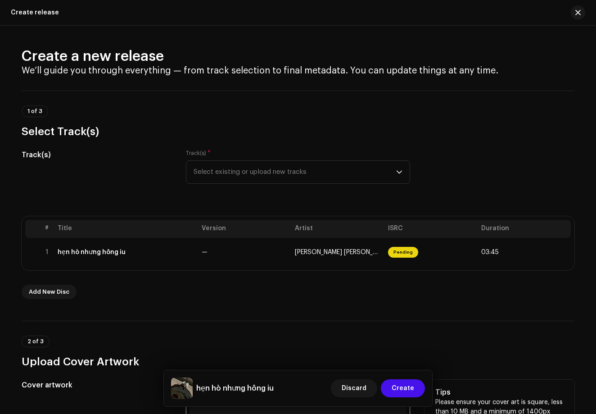
scroll to position [0, 0]
type input "[PERSON_NAME] [PERSON_NAME]"
click at [416, 389] on button "Create" at bounding box center [403, 388] width 44 height 18
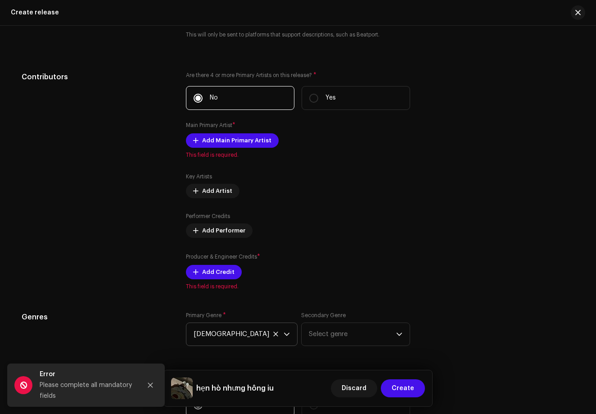
scroll to position [1049, 0]
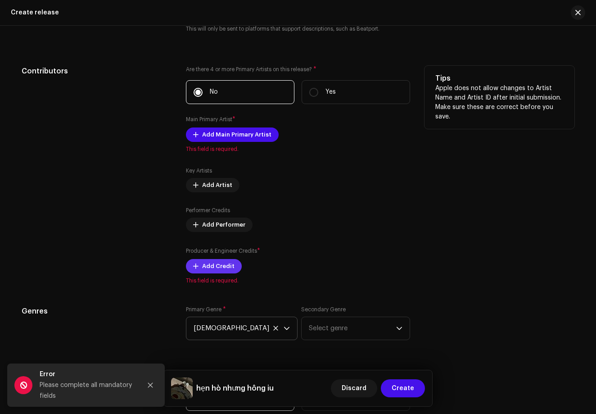
click at [204, 272] on span "Add Credit" at bounding box center [218, 266] width 32 height 18
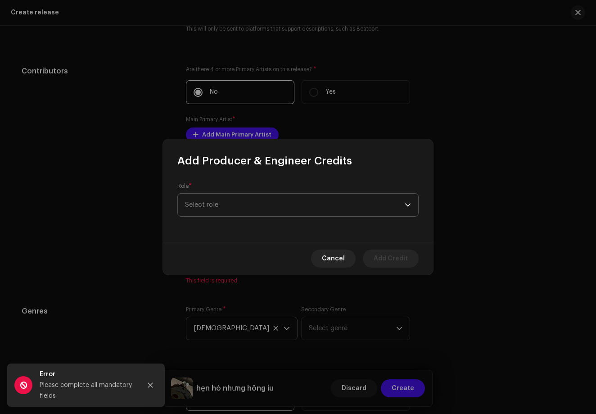
click at [265, 202] on span "Select role" at bounding box center [295, 205] width 220 height 23
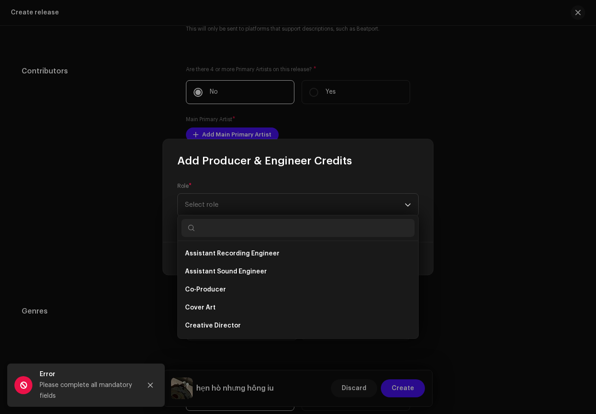
scroll to position [106, 0]
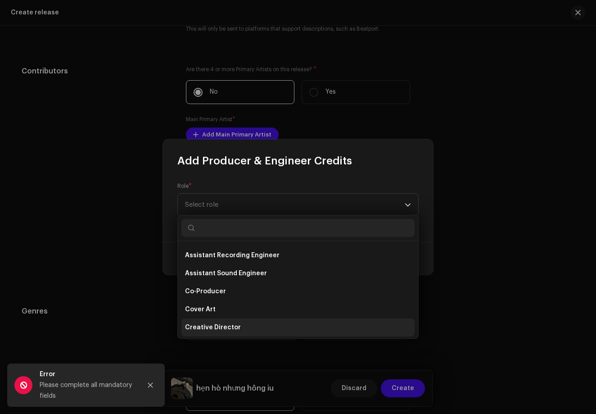
click at [223, 327] on span "Creative Director" at bounding box center [213, 327] width 56 height 9
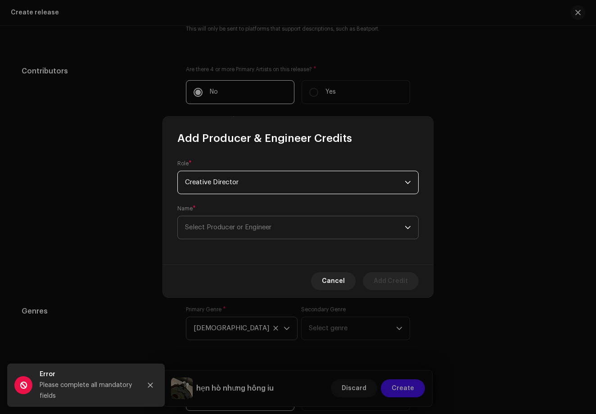
click at [284, 234] on span "Select Producer or Engineer" at bounding box center [295, 227] width 220 height 23
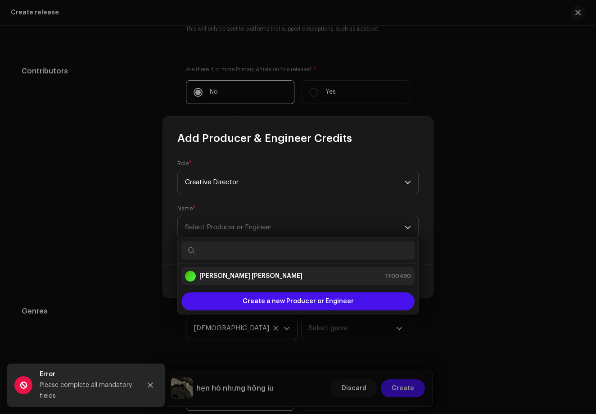
click at [272, 276] on div "[PERSON_NAME] [PERSON_NAME] 1700490" at bounding box center [298, 276] width 226 height 11
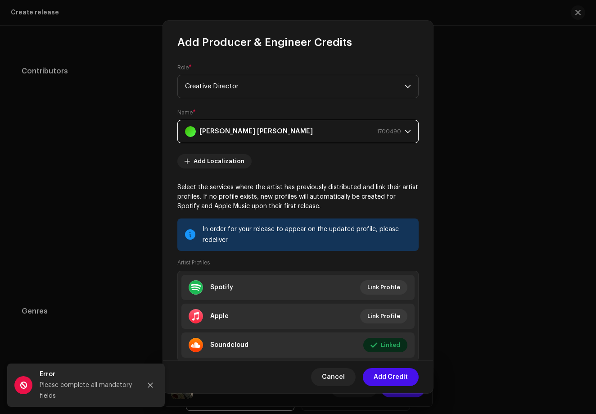
click at [329, 98] on form "Role * Creative Director Name * [PERSON_NAME] [PERSON_NAME] 1700490 Add Localiz…" at bounding box center [297, 218] width 241 height 308
click at [317, 84] on span "Creative Director" at bounding box center [295, 86] width 220 height 23
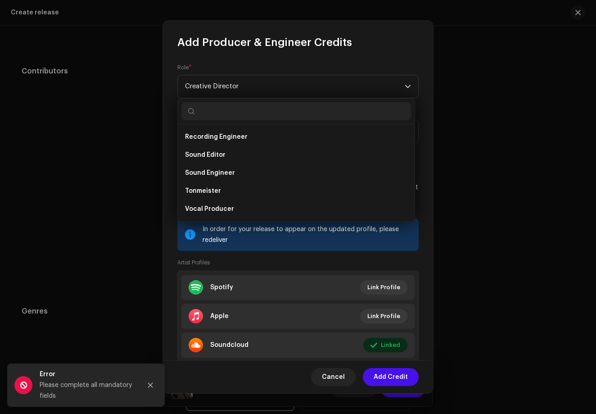
scroll to position [396, 0]
click at [274, 258] on div "Artist Profiles Spotify Link Profile Apple Link Profile Soundcloud Linked Edit" at bounding box center [297, 310] width 241 height 104
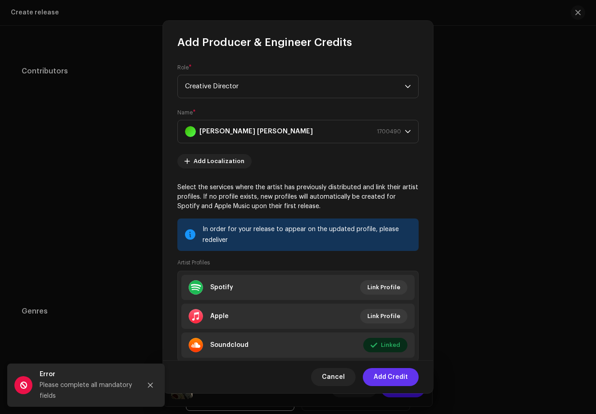
click at [391, 378] on span "Add Credit" at bounding box center [391, 377] width 34 height 18
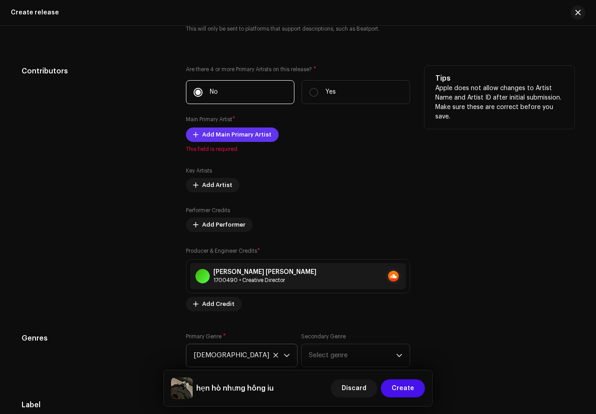
click at [242, 139] on span "Add Main Primary Artist" at bounding box center [236, 135] width 69 height 18
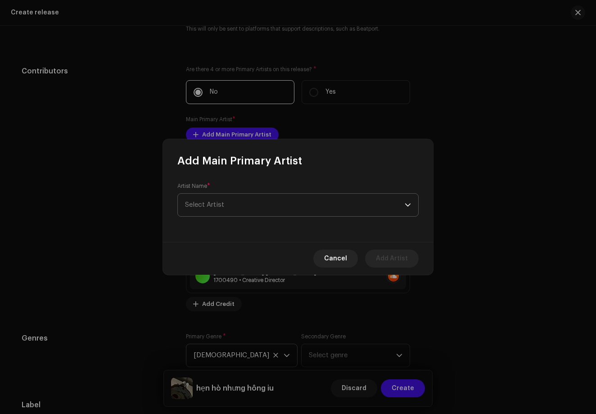
click at [264, 200] on span "Select Artist" at bounding box center [295, 205] width 220 height 23
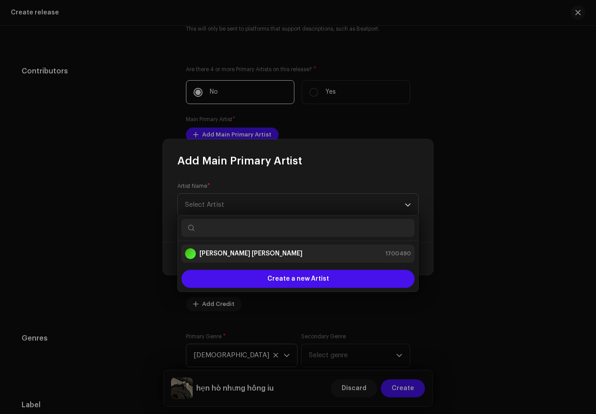
click at [266, 252] on div "[PERSON_NAME] [PERSON_NAME] 1700490" at bounding box center [298, 253] width 226 height 11
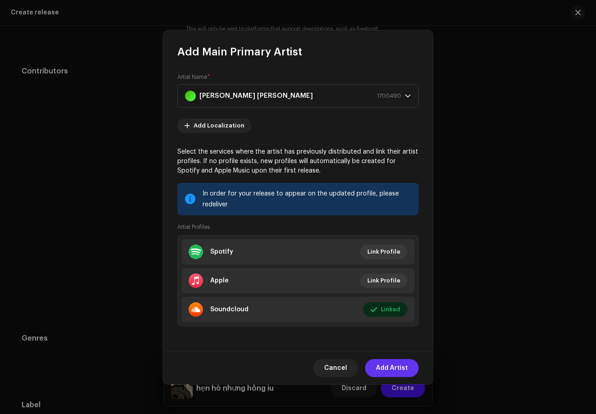
click at [379, 365] on span "Add Artist" at bounding box center [392, 368] width 32 height 18
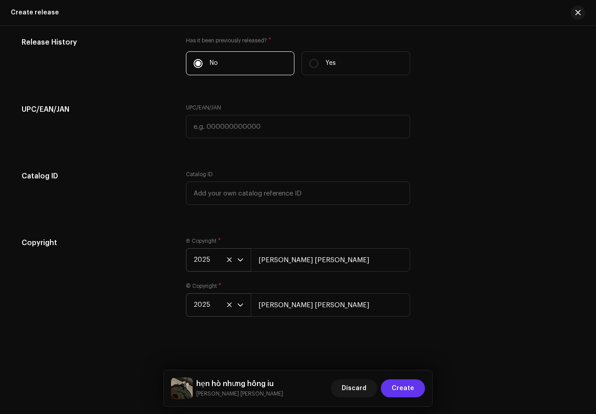
scroll to position [1477, 0]
click at [399, 392] on span "Create" at bounding box center [403, 388] width 23 height 18
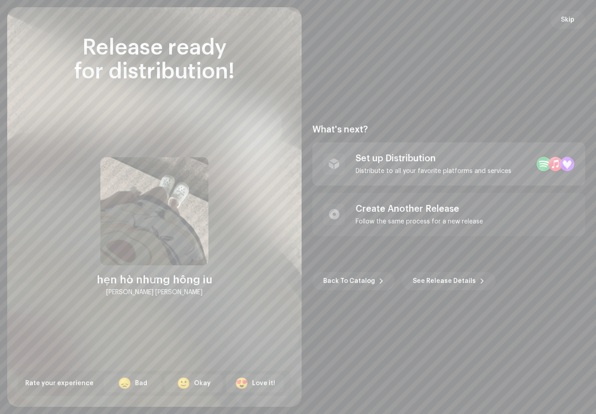
click at [415, 160] on div "Set up Distribution" at bounding box center [434, 158] width 156 height 11
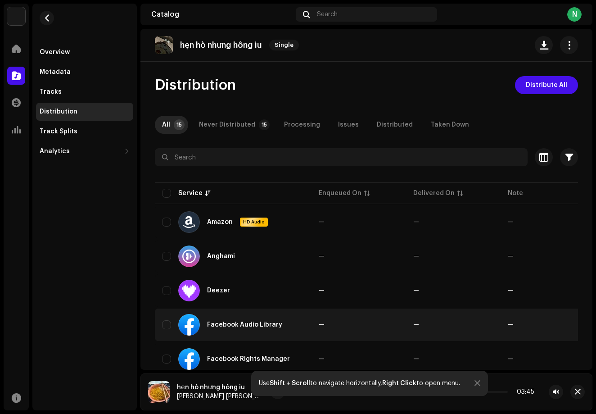
click at [165, 319] on div "Facebook Audio Library" at bounding box center [233, 325] width 142 height 22
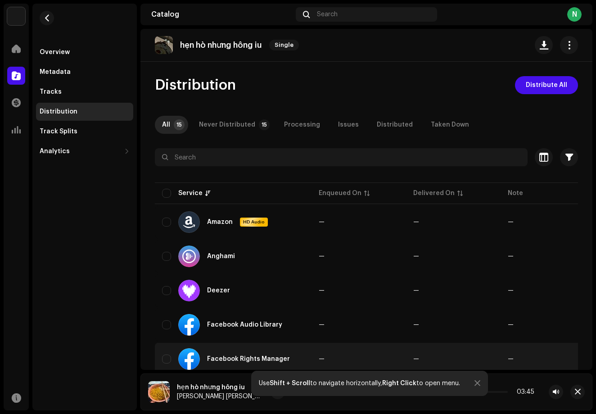
click at [167, 354] on div "Facebook Rights Manager" at bounding box center [233, 359] width 142 height 22
click at [166, 358] on input "checkbox" at bounding box center [166, 358] width 9 height 9
checkbox input "true"
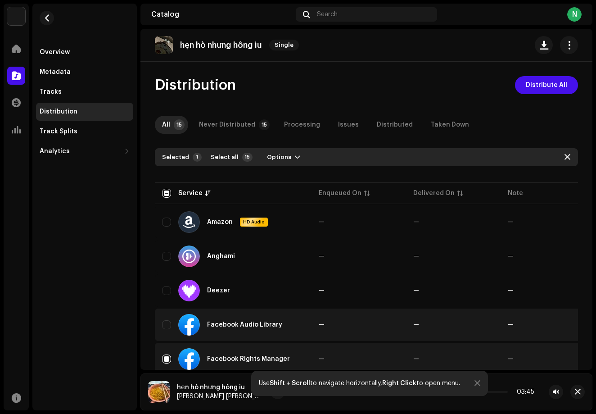
click at [166, 330] on div "Facebook Audio Library" at bounding box center [233, 325] width 142 height 22
click at [166, 326] on input "Row Unselected" at bounding box center [166, 324] width 9 height 9
checkbox input "true"
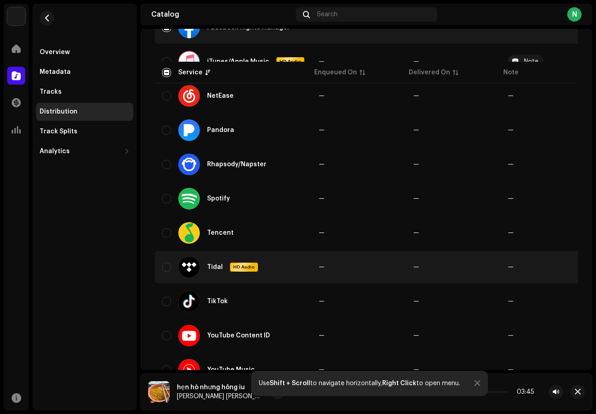
scroll to position [334, 0]
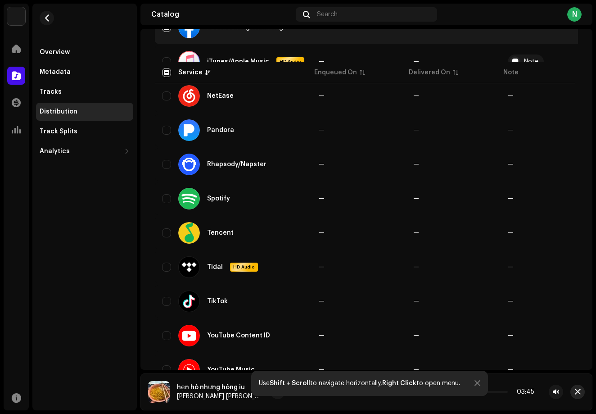
click at [576, 388] on span "button" at bounding box center [578, 391] width 6 height 7
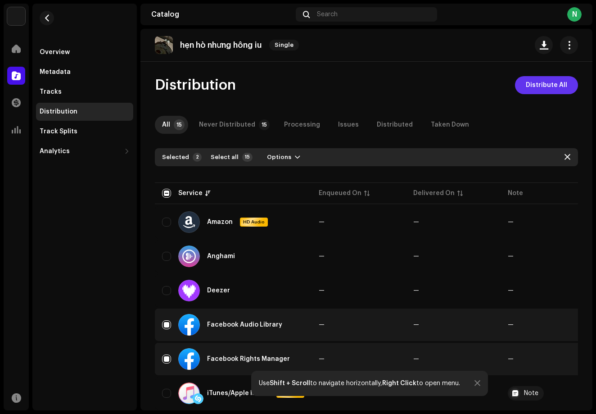
scroll to position [0, 0]
click at [544, 89] on span "Distribute All" at bounding box center [546, 85] width 41 height 18
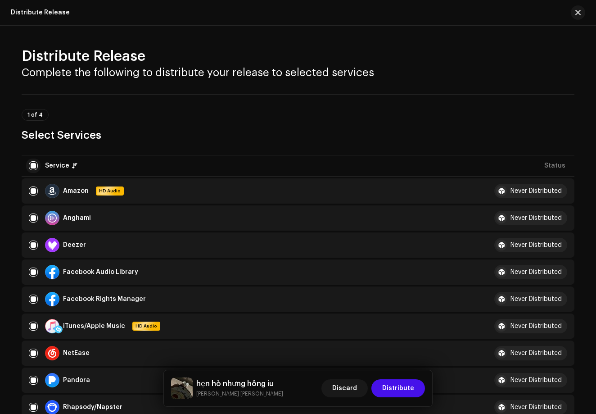
click at [31, 170] on input "checkbox" at bounding box center [33, 165] width 9 height 9
checkbox input "false"
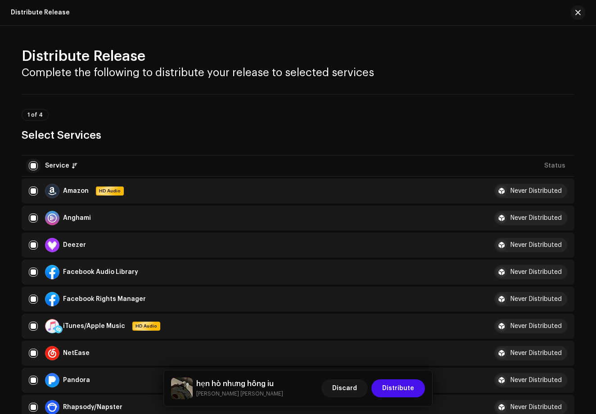
checkbox input "false"
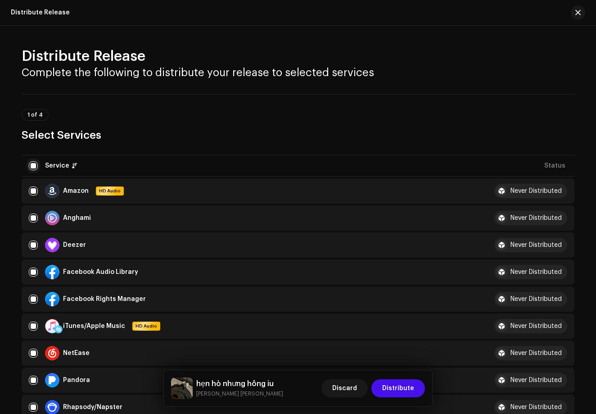
checkbox input "false"
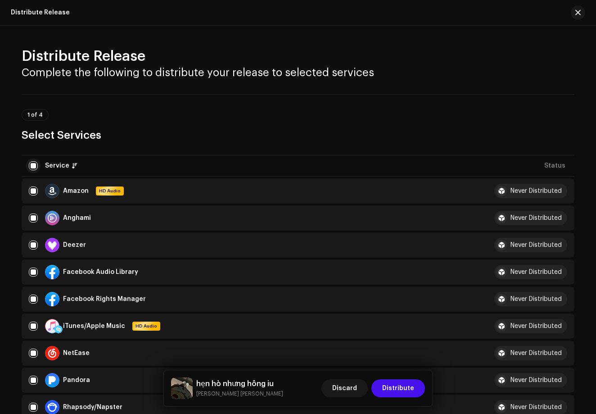
checkbox input "false"
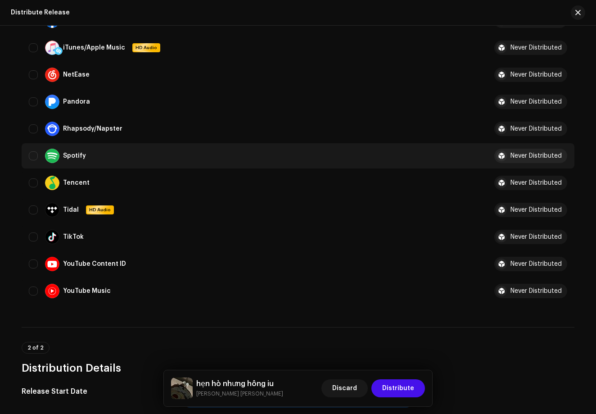
scroll to position [173, 0]
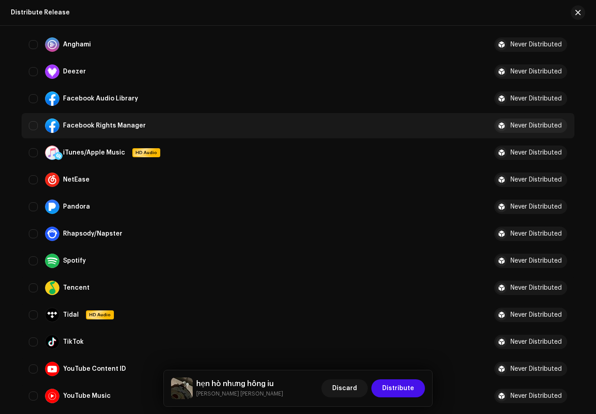
click at [36, 129] on div "Facebook Rights Manager" at bounding box center [251, 125] width 444 height 14
click at [32, 123] on input "Row Unselected" at bounding box center [33, 125] width 9 height 9
checkbox input "true"
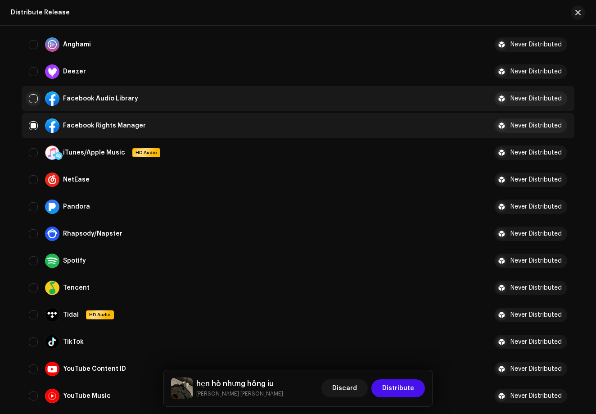
click at [32, 100] on input "Row Unselected" at bounding box center [33, 98] width 9 height 9
checkbox input "true"
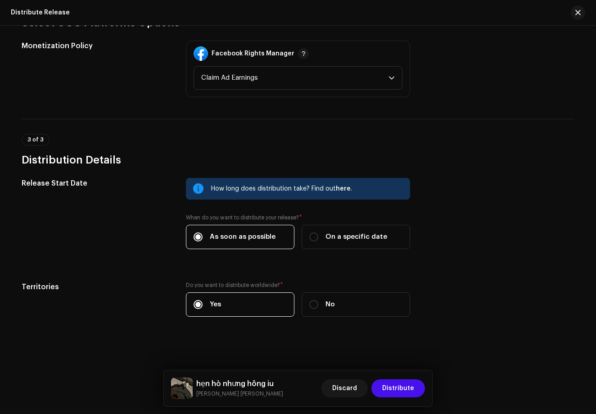
scroll to position [624, 0]
click at [326, 90] on div "Facebook Rights Manager Claim Ad Earnings" at bounding box center [298, 69] width 224 height 57
click at [326, 84] on span "Claim Ad Earnings" at bounding box center [294, 78] width 187 height 23
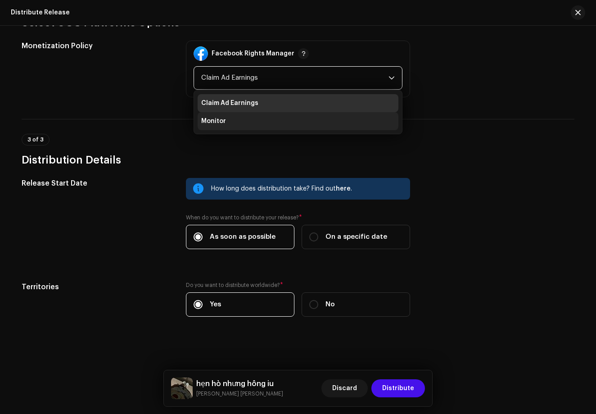
click at [316, 114] on li "Monitor" at bounding box center [298, 121] width 201 height 18
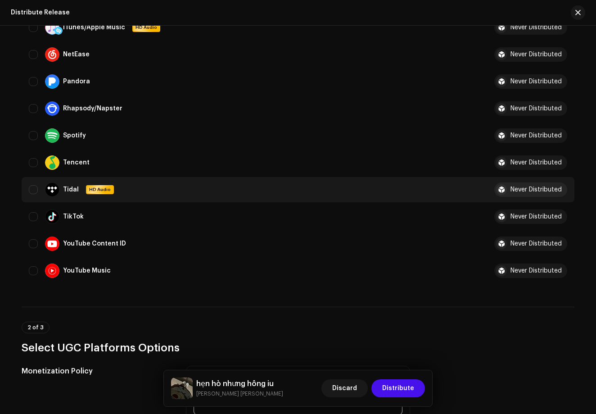
scroll to position [297, 0]
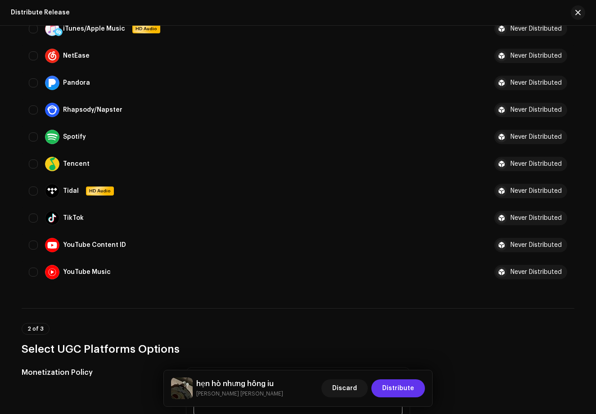
click at [402, 384] on span "Distribute" at bounding box center [398, 388] width 32 height 18
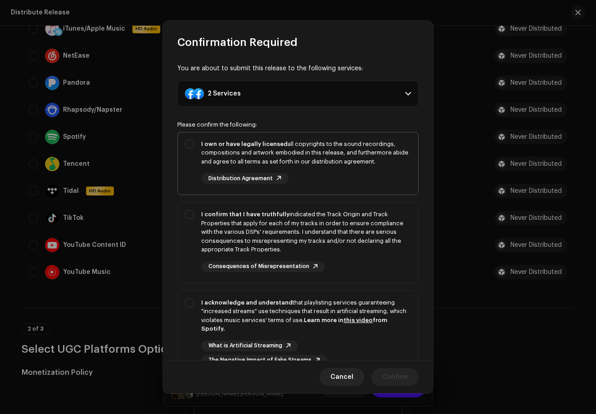
click at [195, 158] on div "I own or have legally licensed all copyrights to the sound recordings, composit…" at bounding box center [298, 161] width 240 height 59
checkbox input "true"
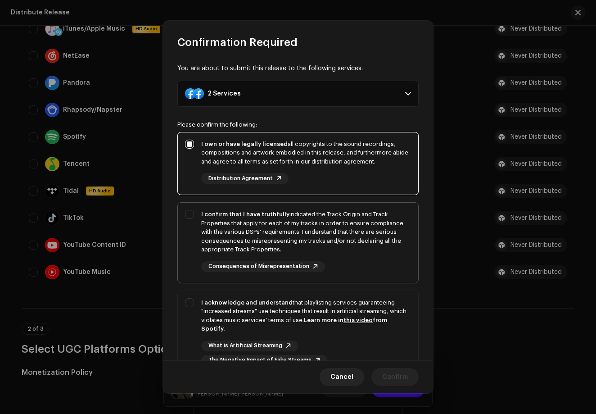
click at [214, 230] on div "I confirm that I have truthfully indicated the Track Origin and Track Propertie…" at bounding box center [306, 232] width 210 height 44
checkbox input "true"
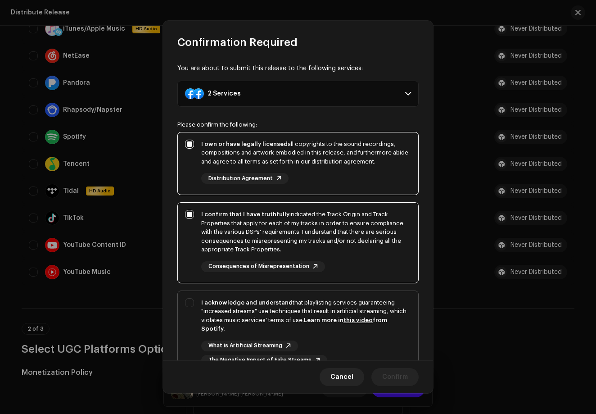
click at [222, 318] on div "I acknowledge and understand that playlisting services guaranteeing "increased …" at bounding box center [306, 315] width 210 height 35
checkbox input "true"
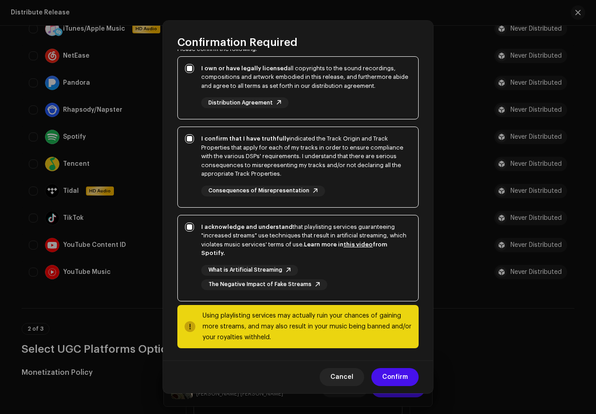
scroll to position [75, 0]
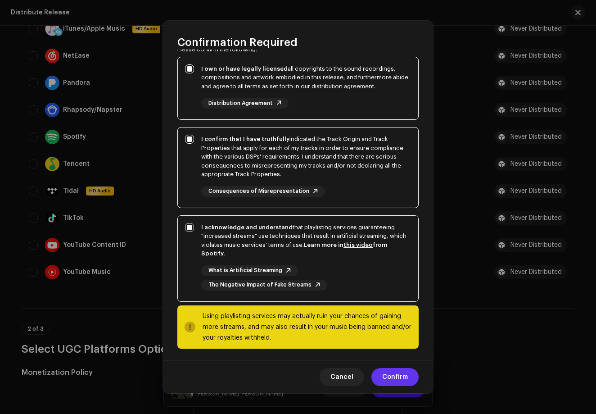
click at [388, 381] on span "Confirm" at bounding box center [395, 377] width 26 height 18
